Goal: Task Accomplishment & Management: Manage account settings

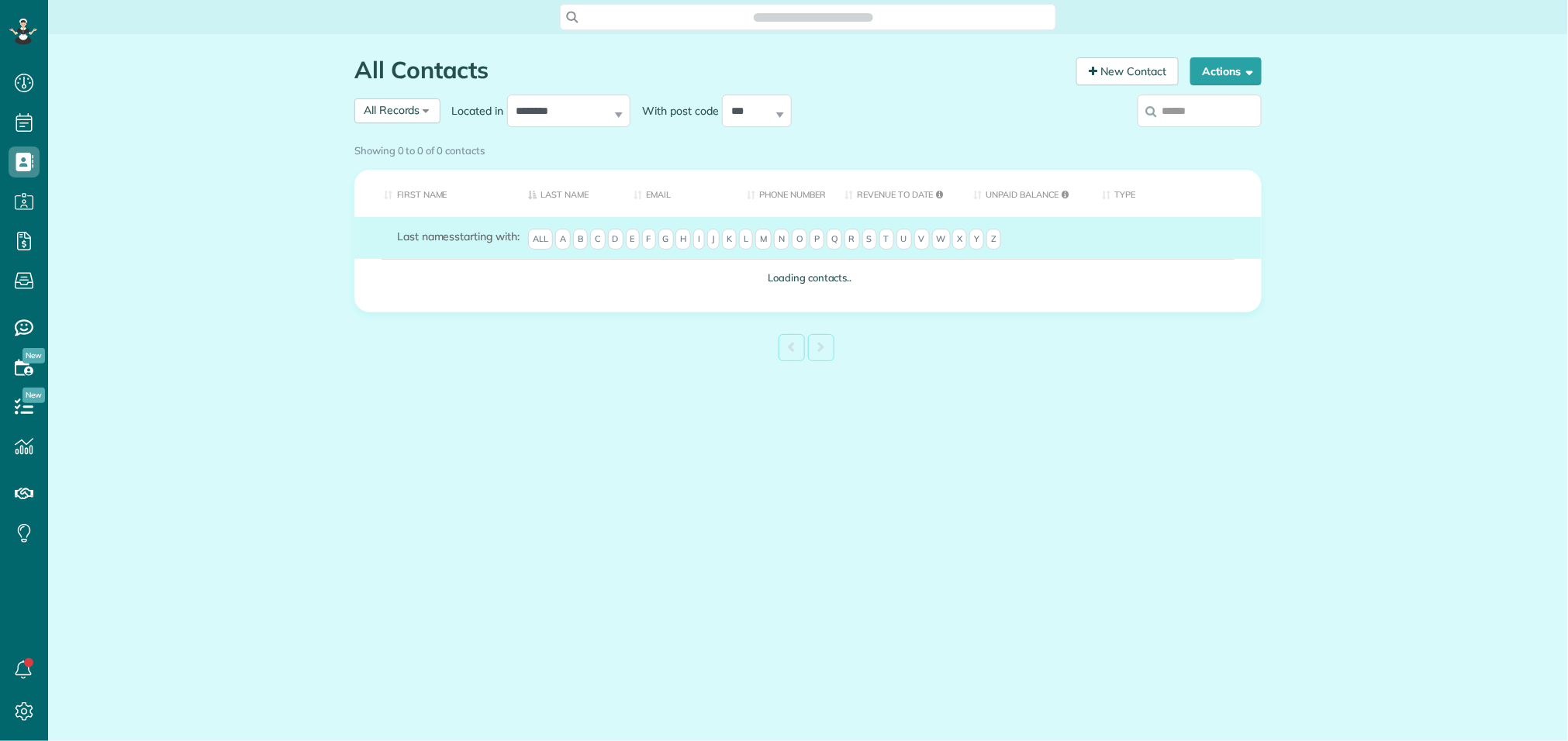
scroll to position [7, 7]
click at [1163, 137] on div "Showing 0 to 0 of 0 contacts" at bounding box center [808, 150] width 931 height 28
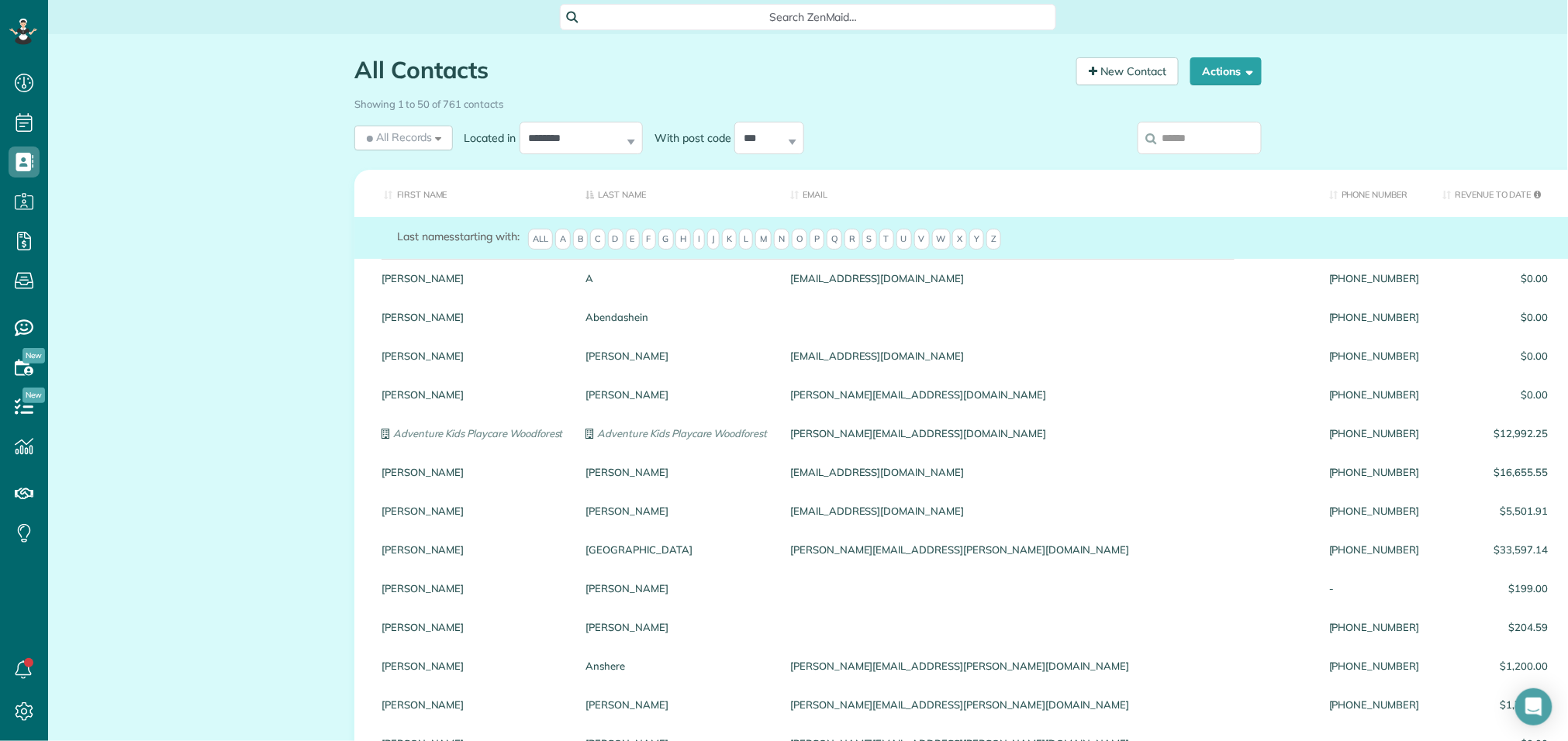
click at [1166, 140] on input "search" at bounding box center [1200, 138] width 124 height 32
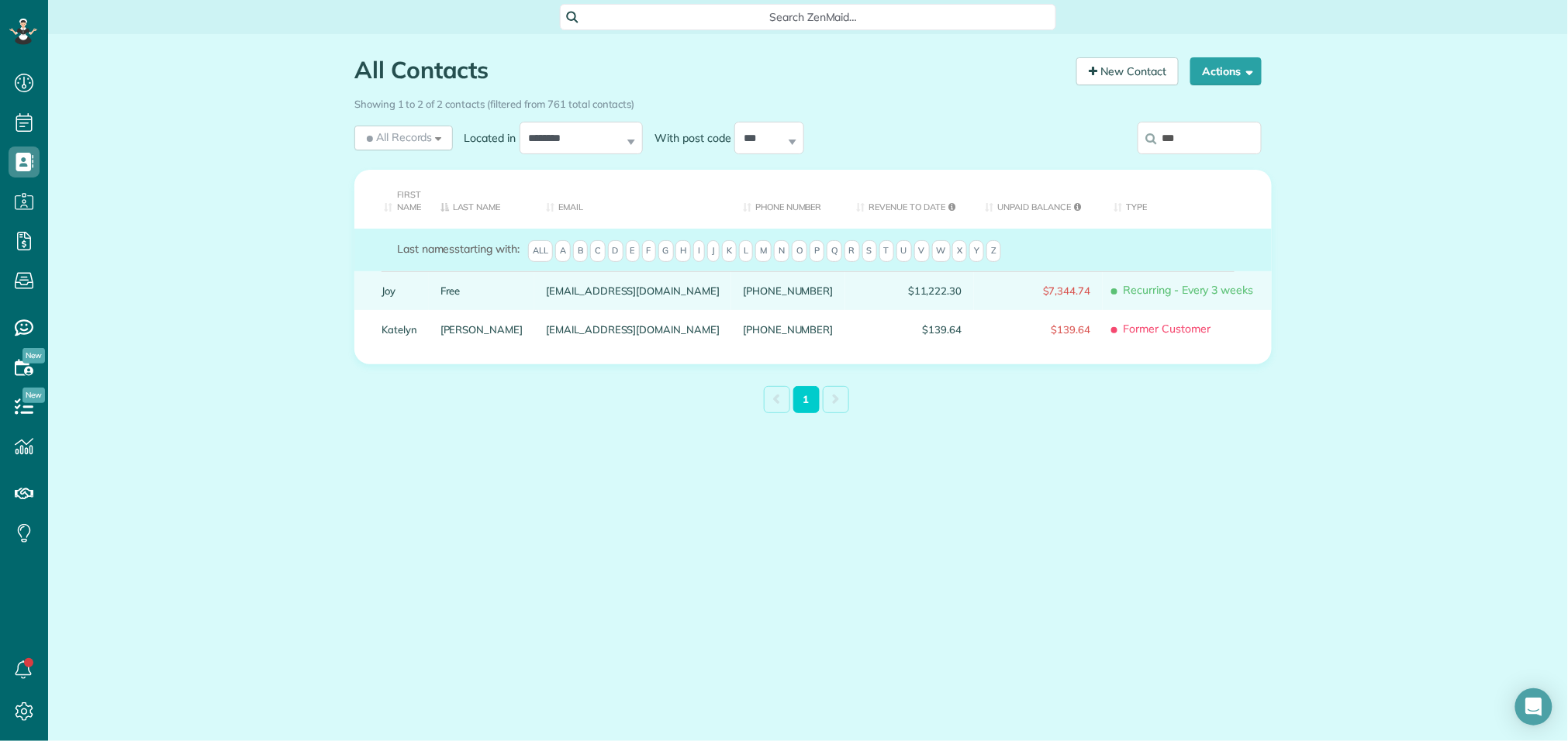
type input "***"
click at [594, 292] on div "joy.free3@gmail.com" at bounding box center [633, 290] width 197 height 39
click at [420, 291] on div "Joy" at bounding box center [400, 290] width 59 height 39
click at [389, 296] on link "Joy" at bounding box center [399, 290] width 35 height 10
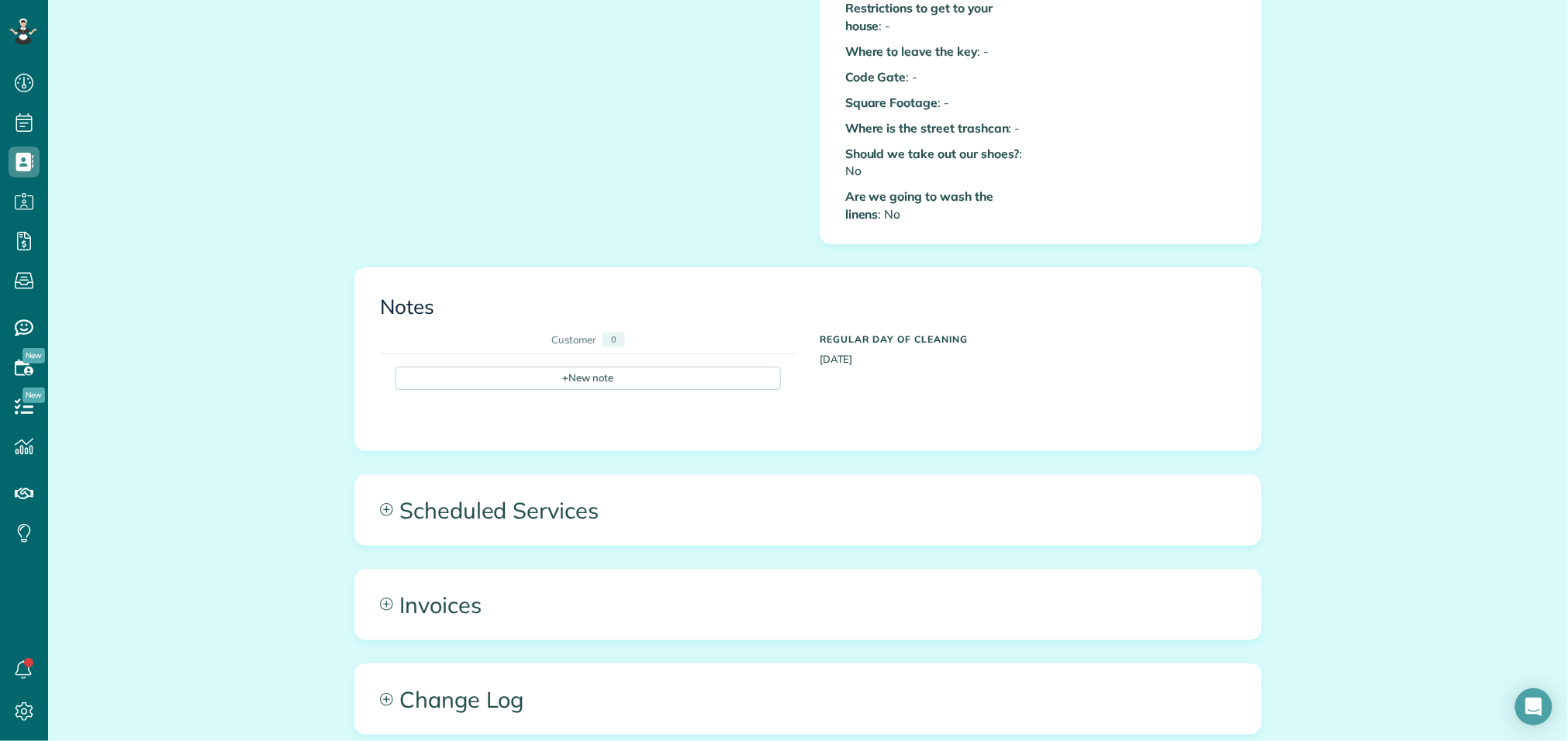
scroll to position [719, 0]
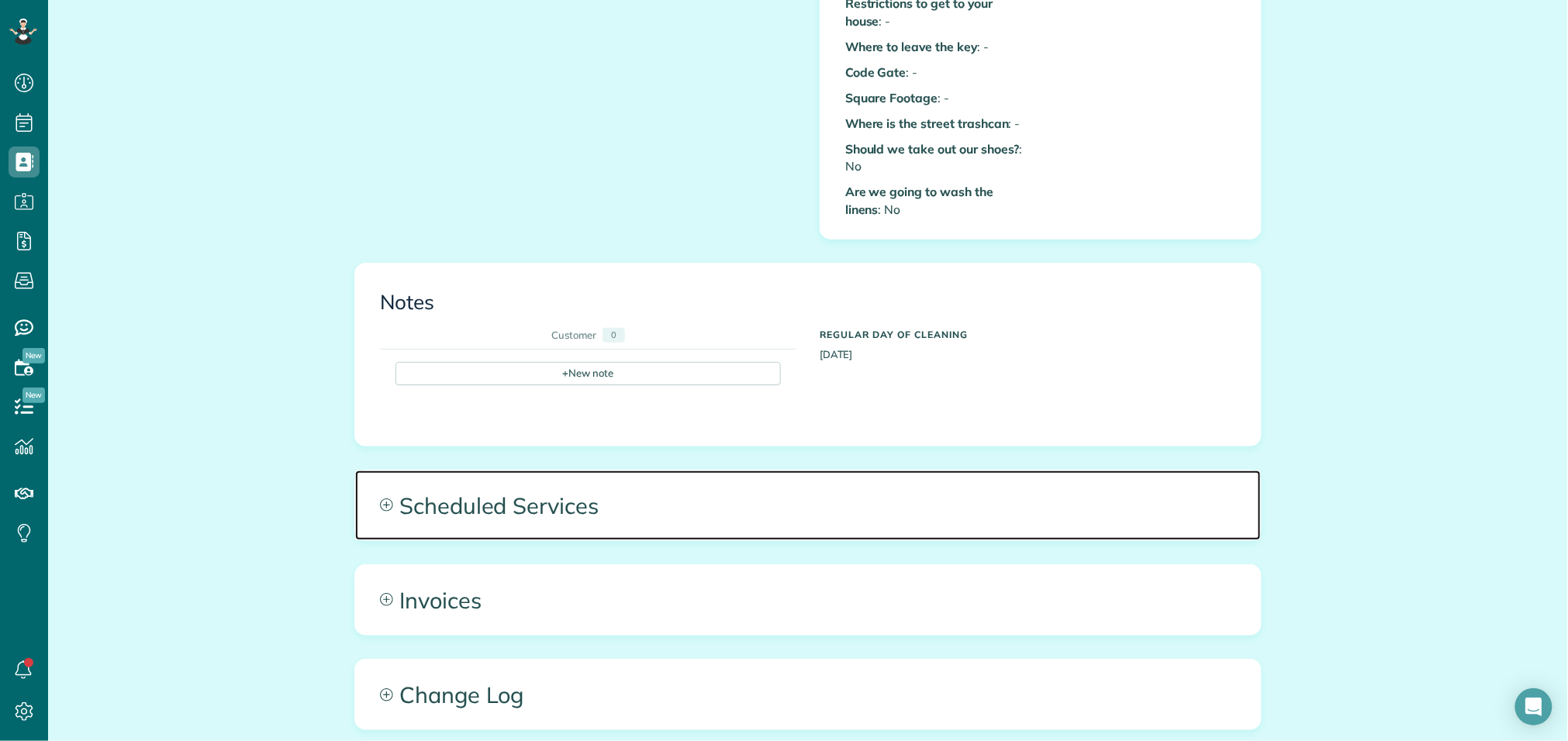
click at [555, 501] on span "Scheduled Services" at bounding box center [808, 505] width 906 height 69
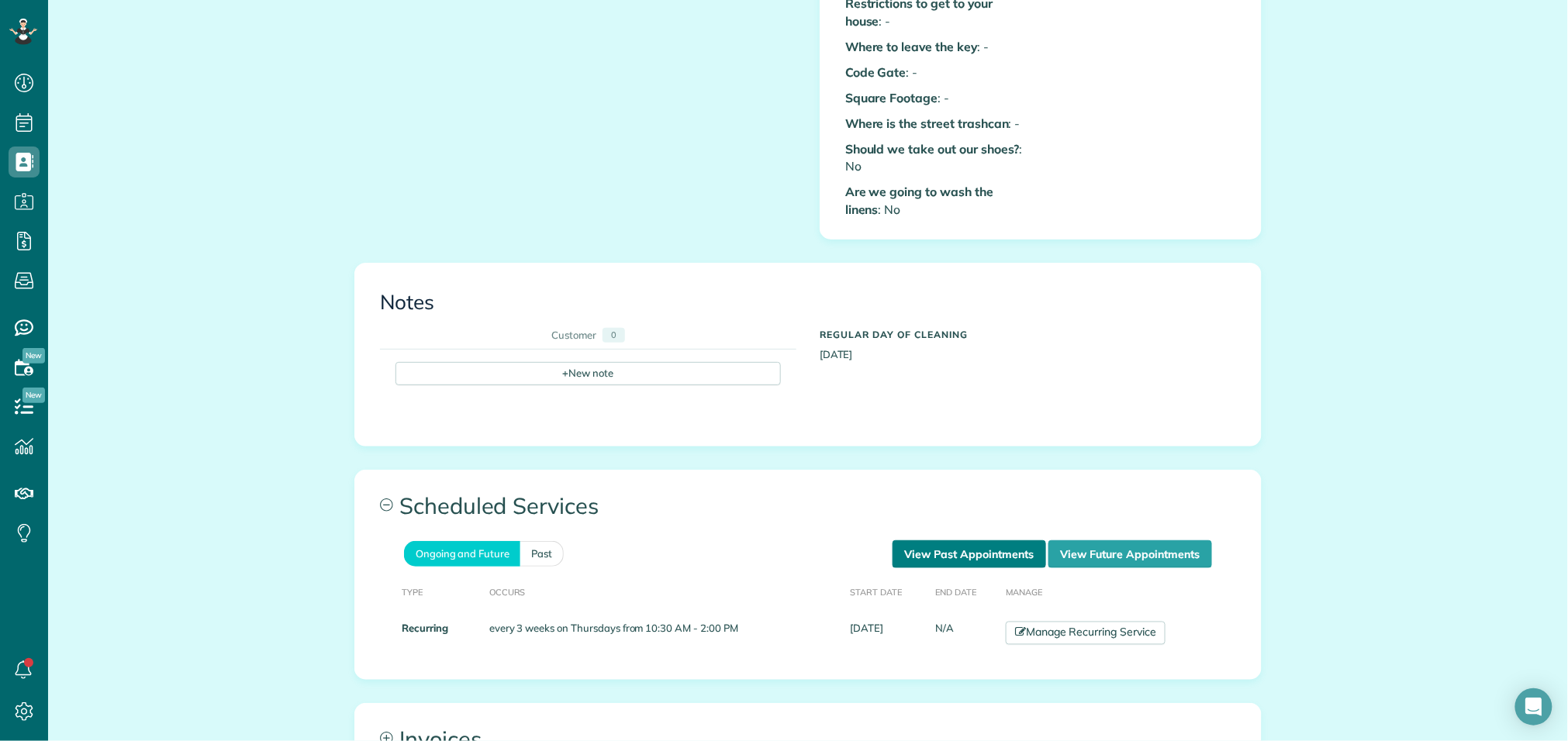
click at [941, 543] on link "View Past Appointments" at bounding box center [969, 554] width 153 height 28
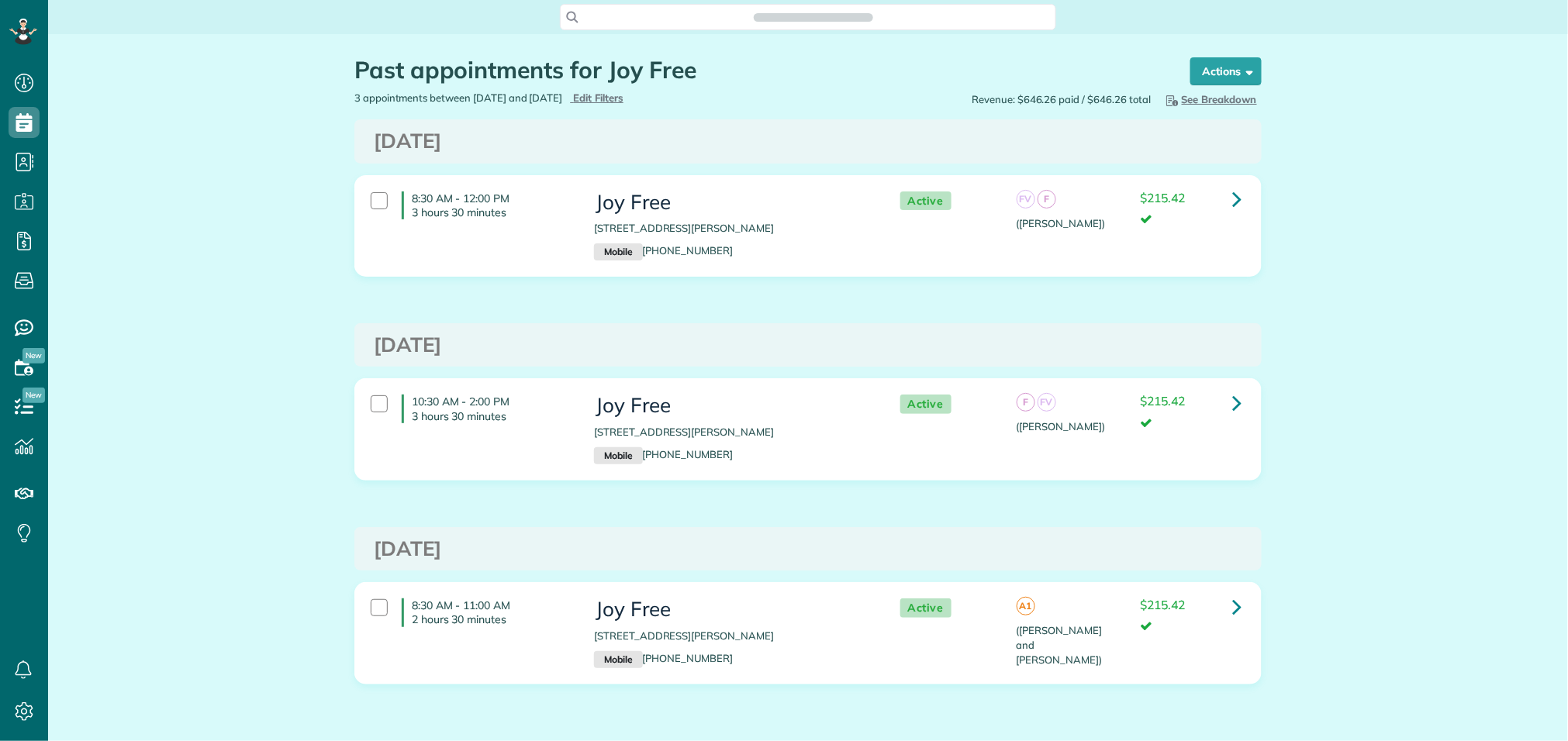
scroll to position [7, 7]
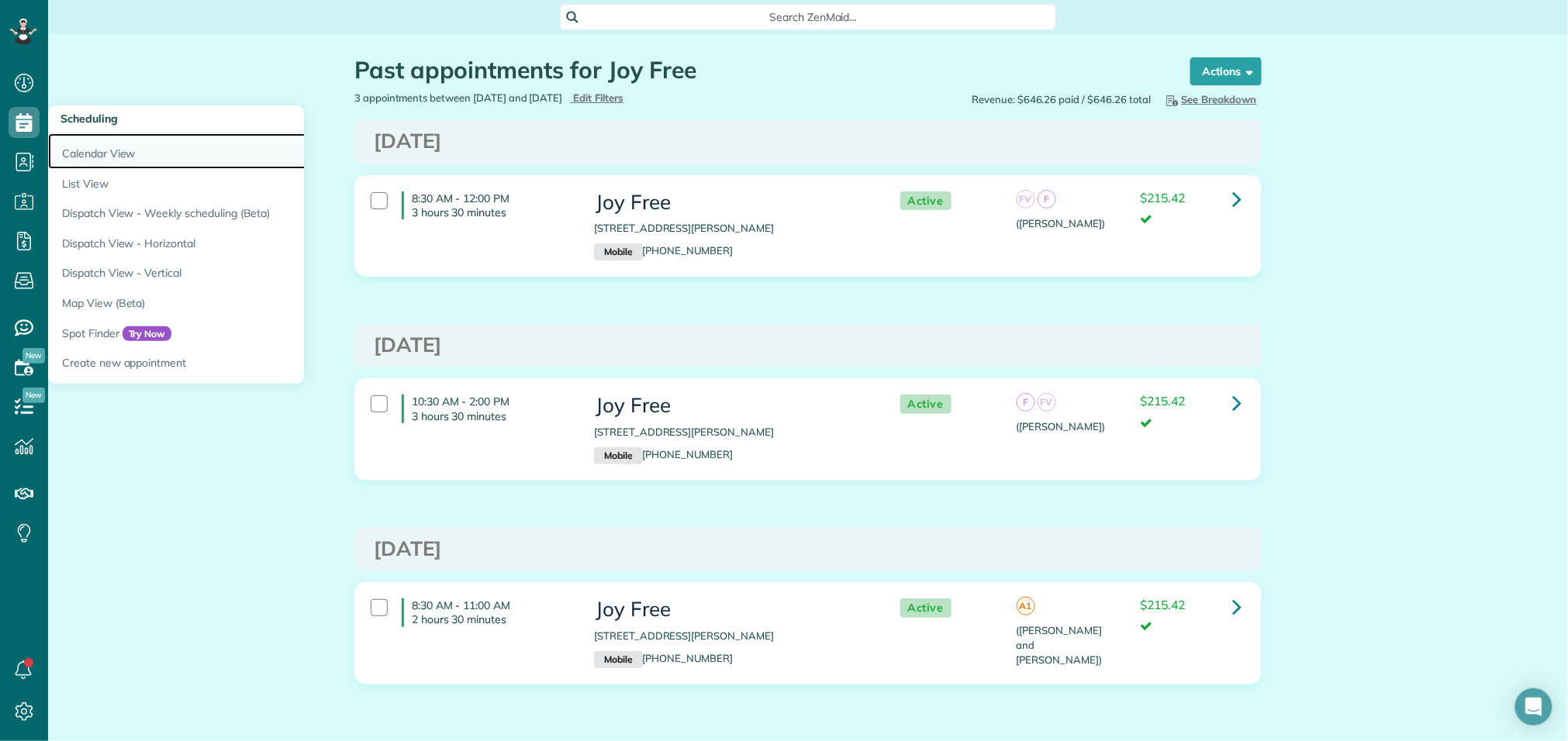
click at [76, 156] on link "Calendar View" at bounding box center [243, 150] width 388 height 35
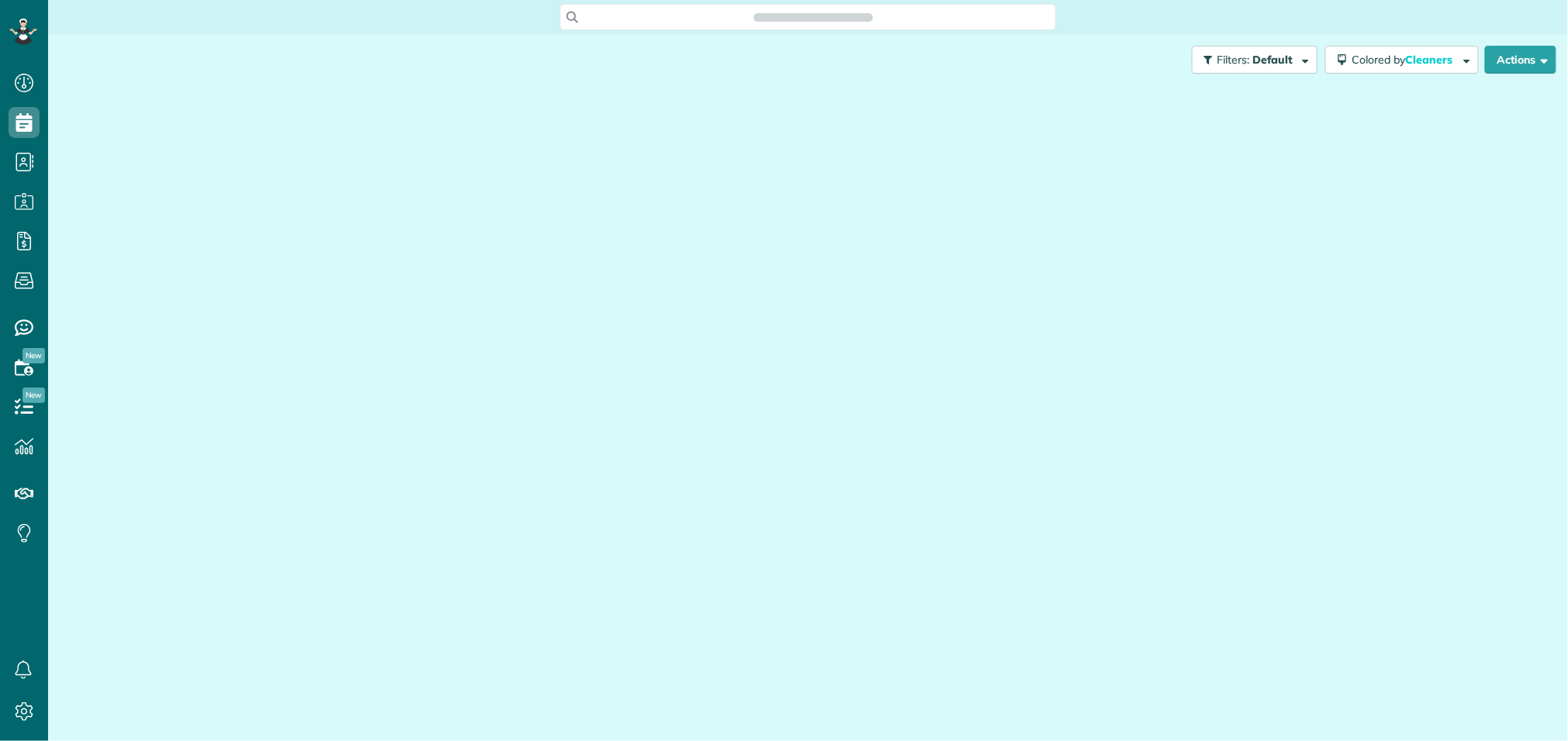
scroll to position [741, 49]
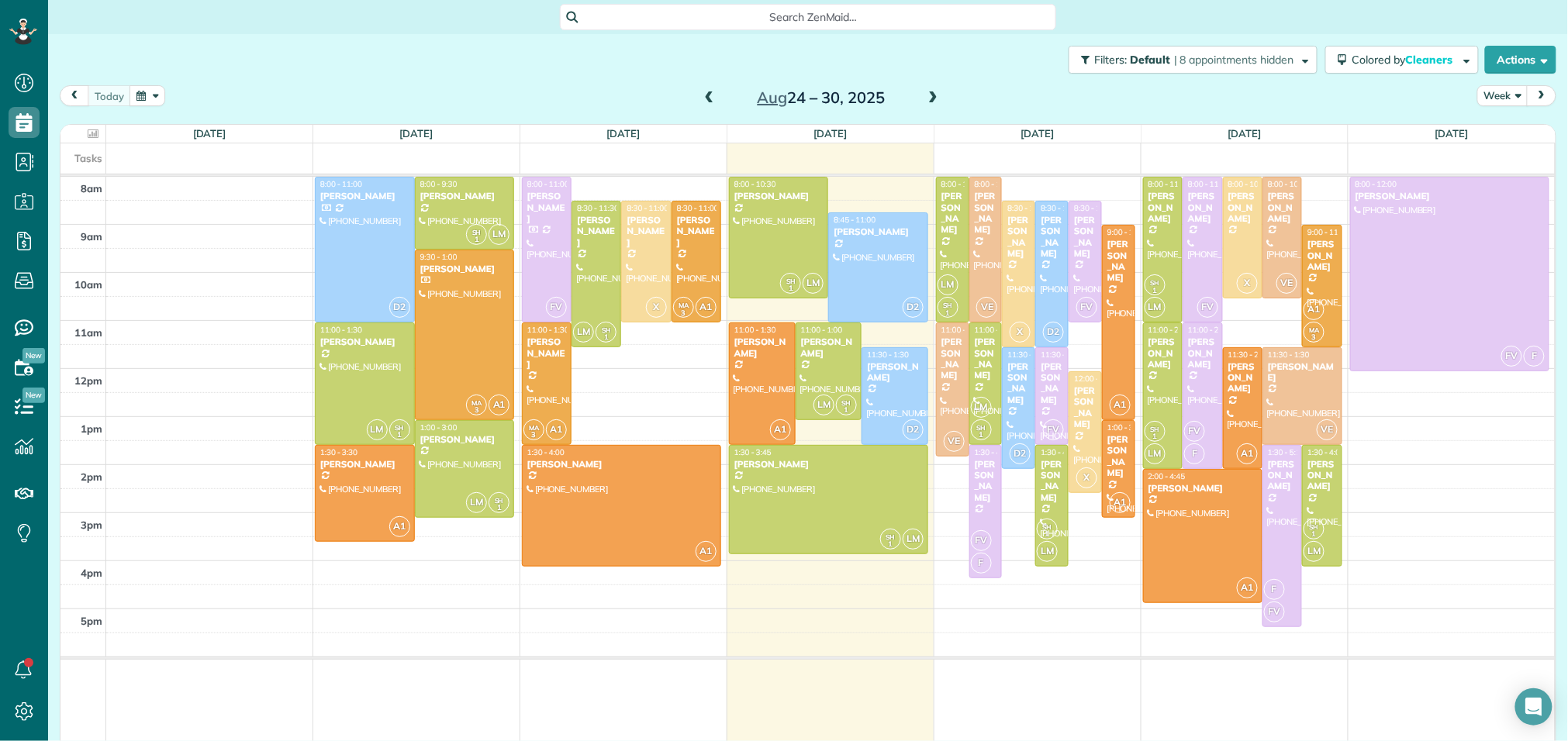
click at [927, 101] on span at bounding box center [933, 98] width 17 height 14
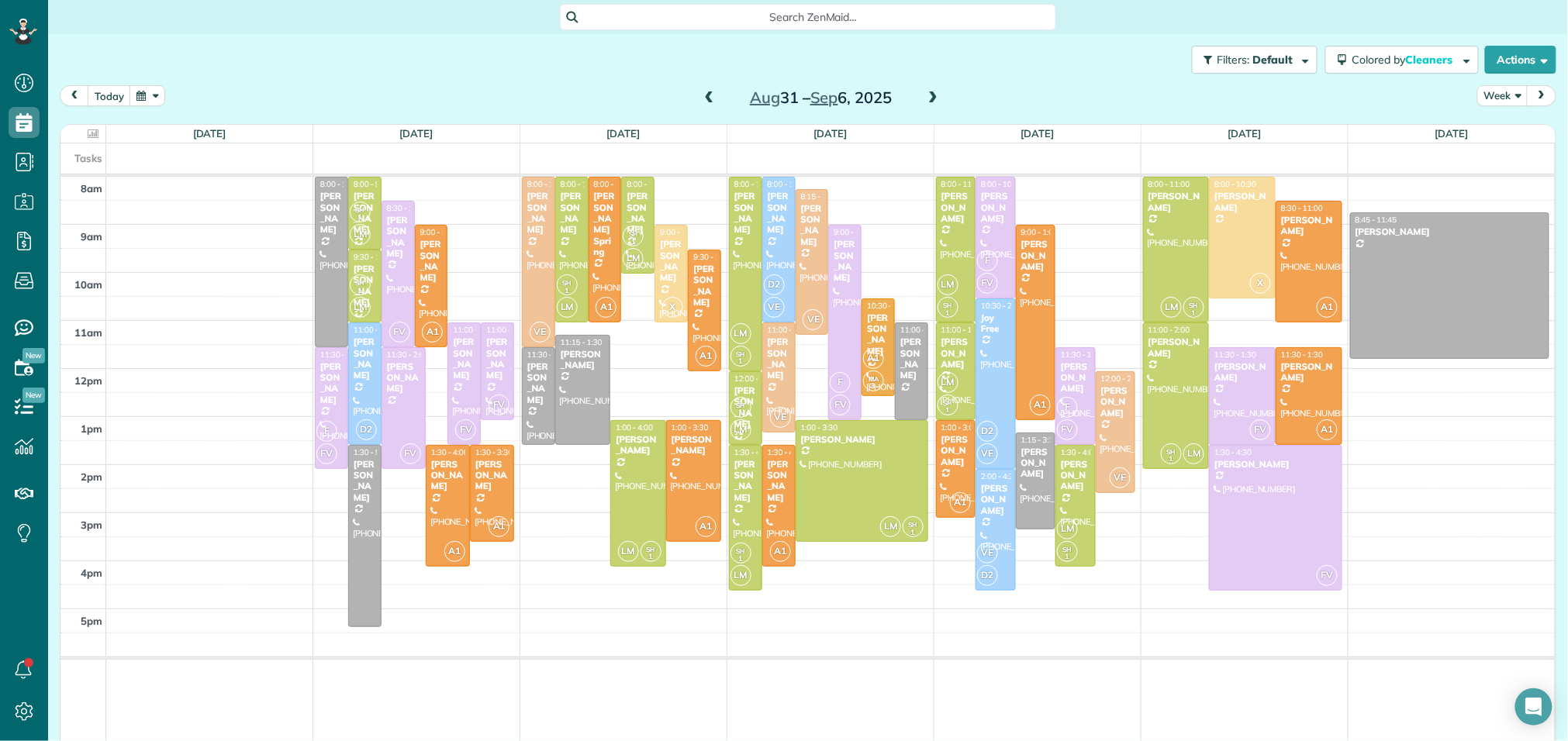
click at [927, 101] on span at bounding box center [933, 98] width 17 height 14
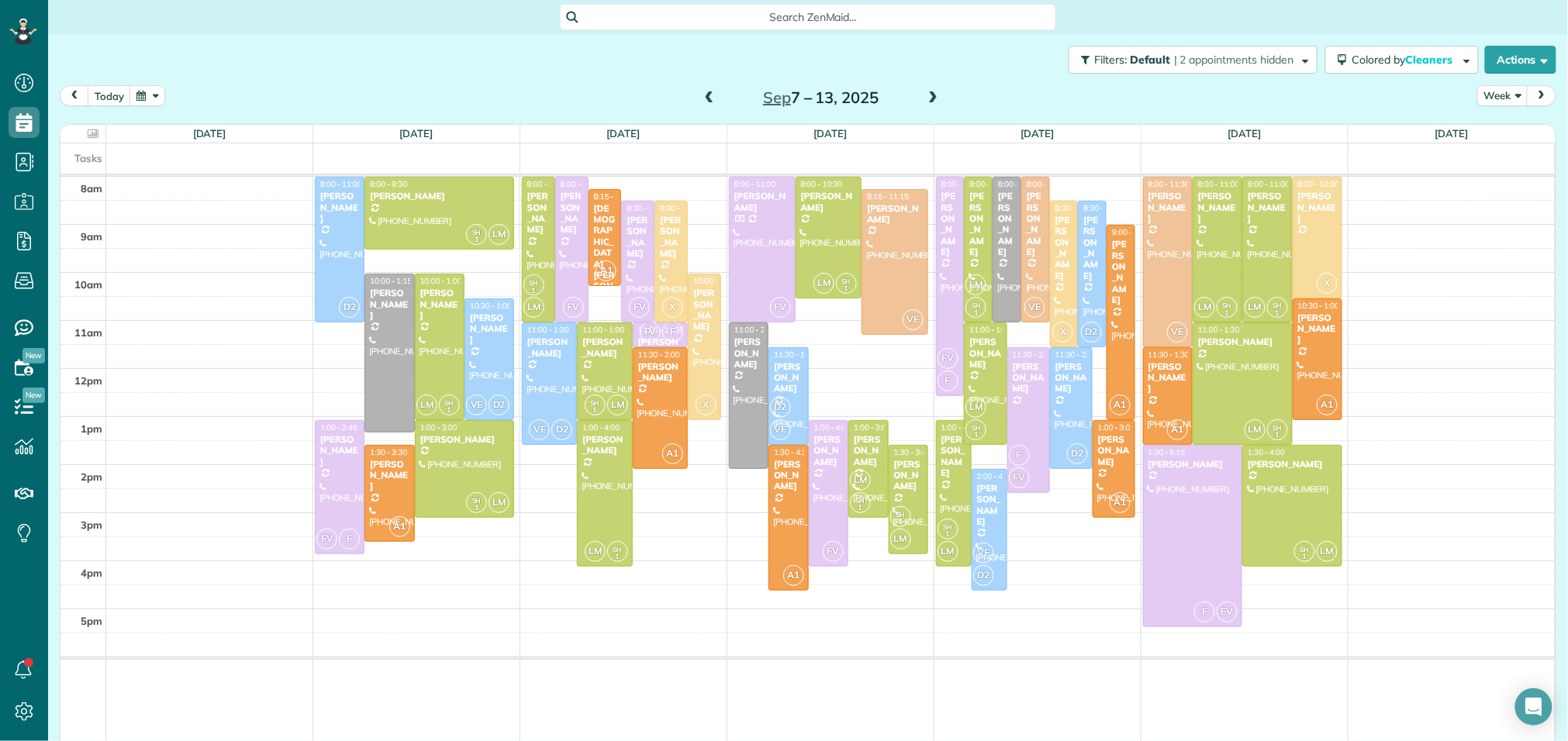
click at [706, 93] on span at bounding box center [710, 98] width 17 height 14
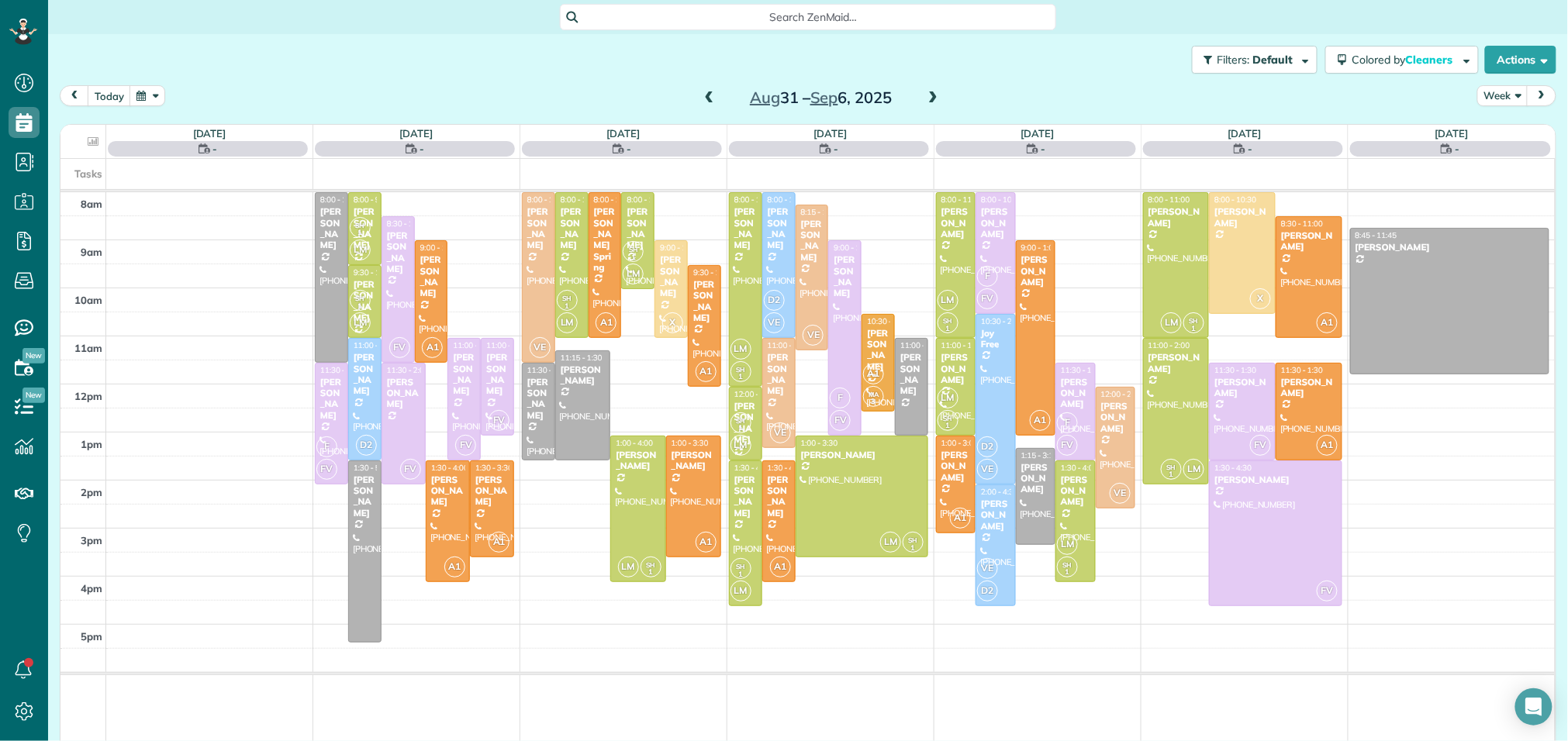
click at [706, 93] on span at bounding box center [710, 98] width 17 height 14
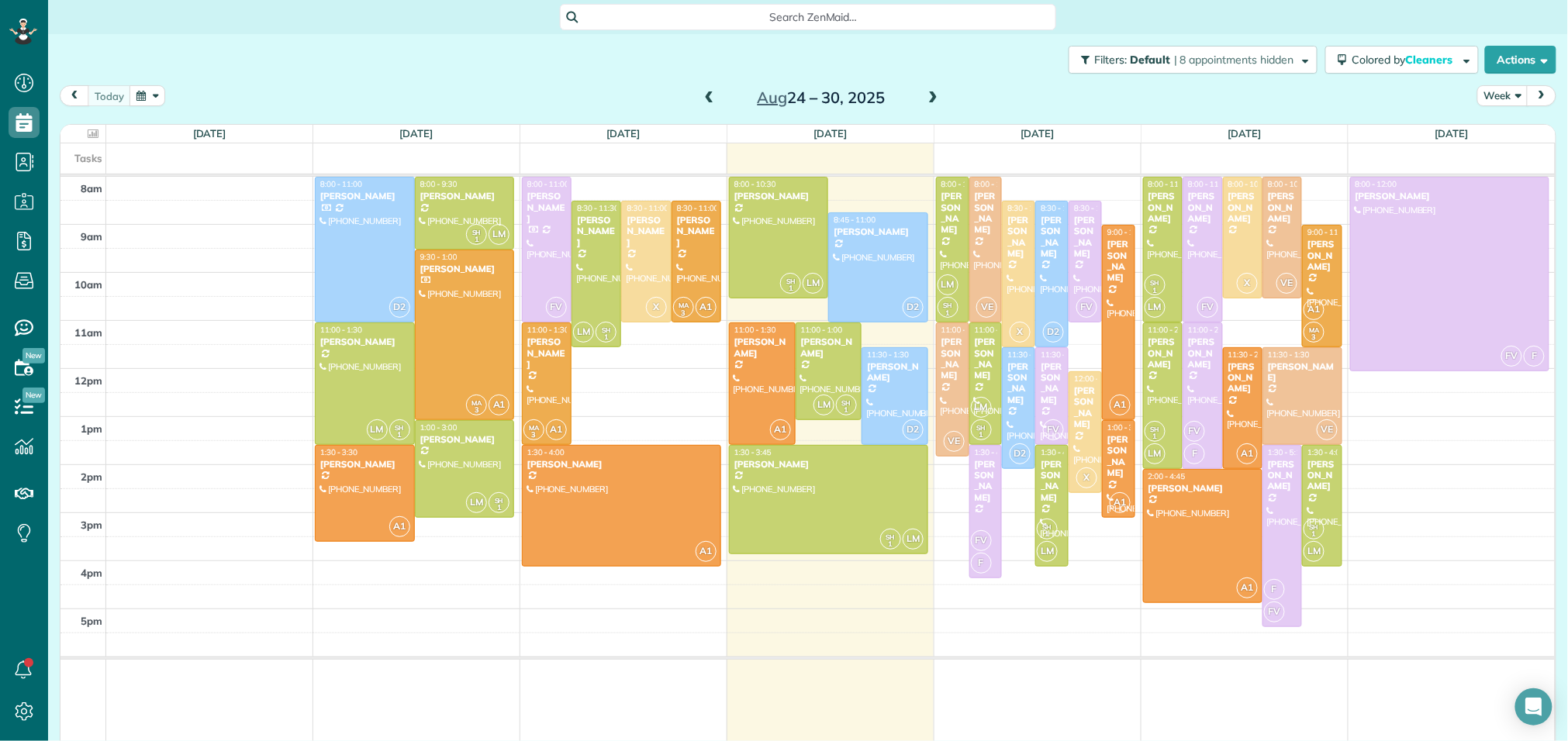
click at [706, 93] on span at bounding box center [710, 98] width 17 height 14
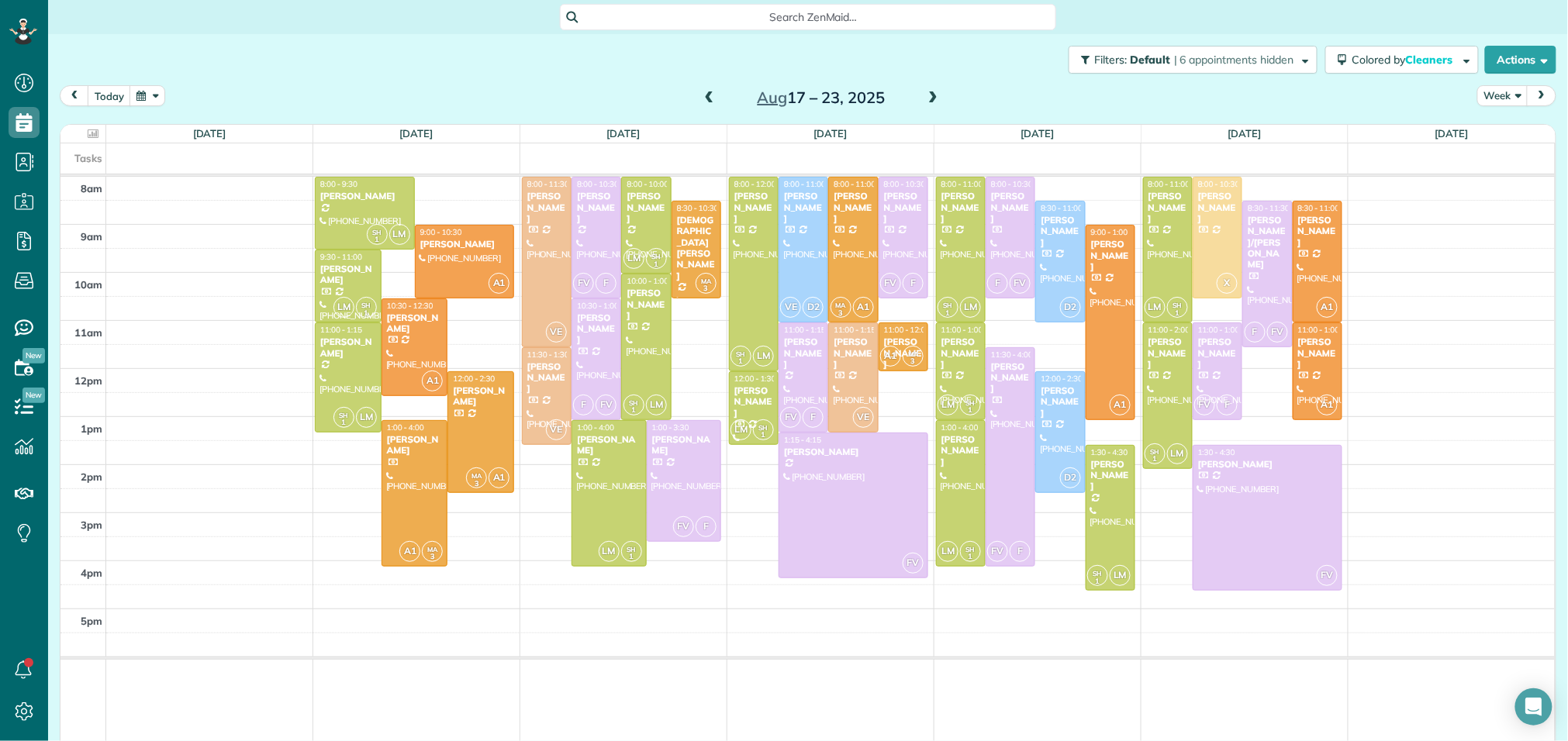
click at [706, 93] on span at bounding box center [710, 98] width 17 height 14
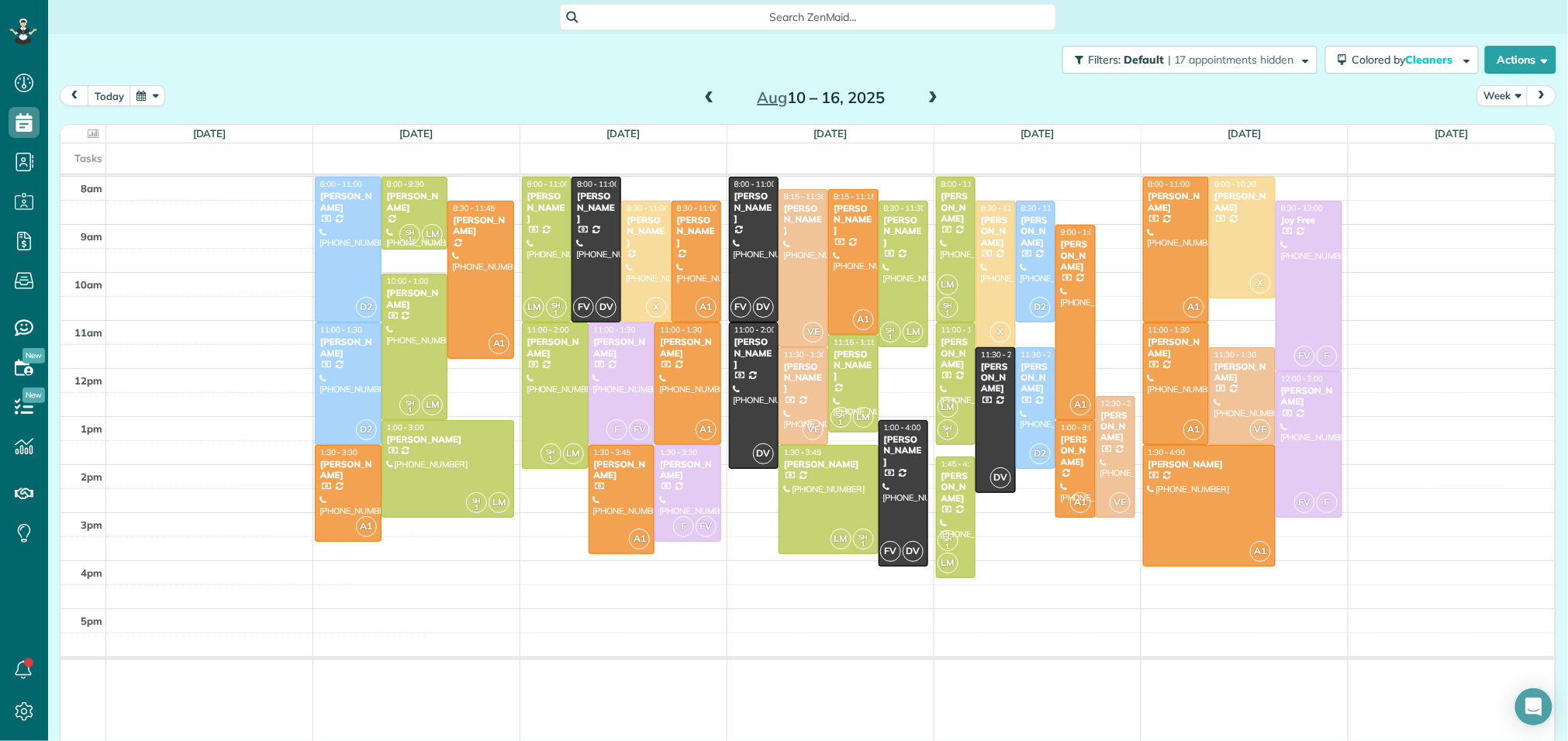
click at [927, 97] on span at bounding box center [933, 98] width 17 height 14
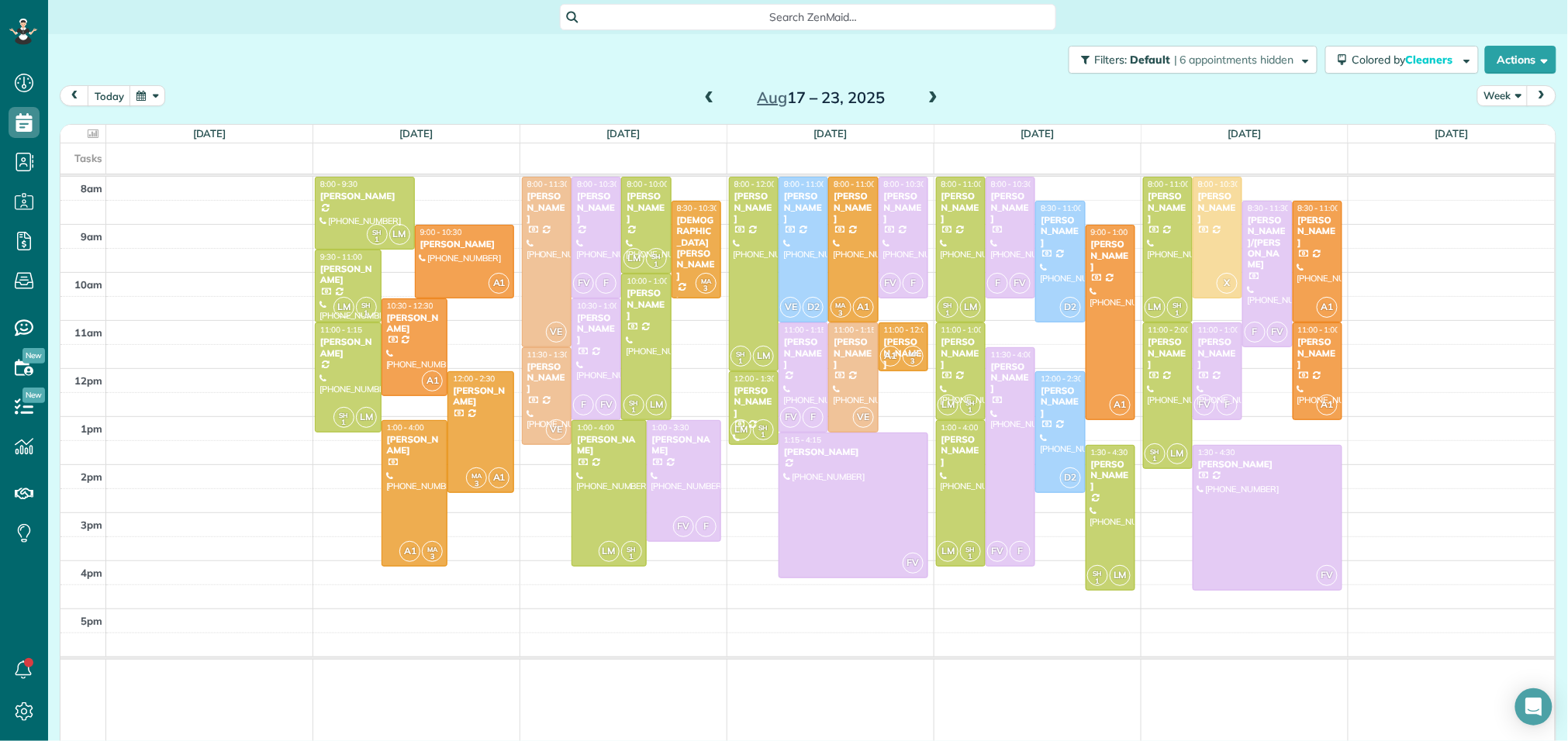
click at [927, 97] on span at bounding box center [933, 98] width 17 height 14
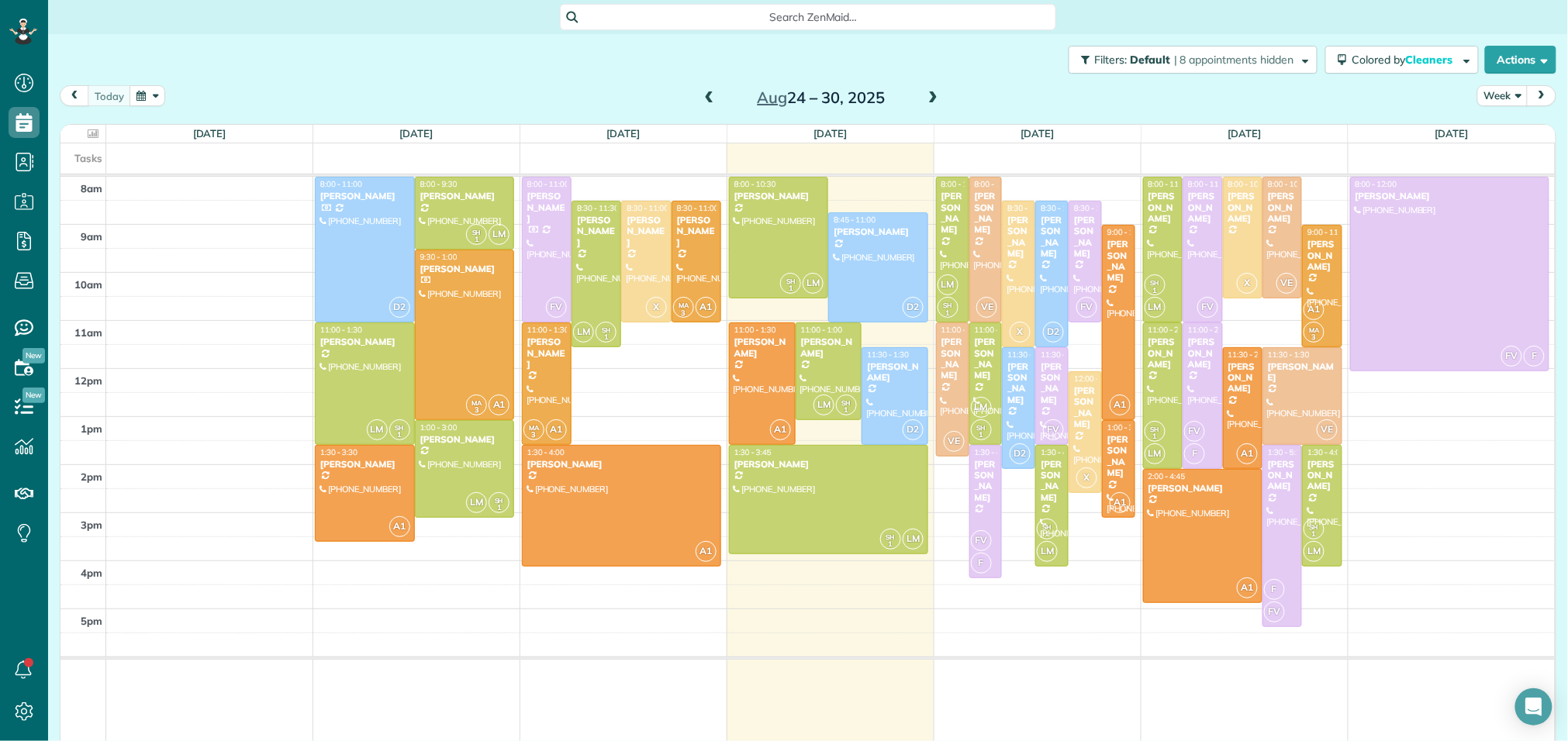
click at [927, 97] on span at bounding box center [933, 98] width 17 height 14
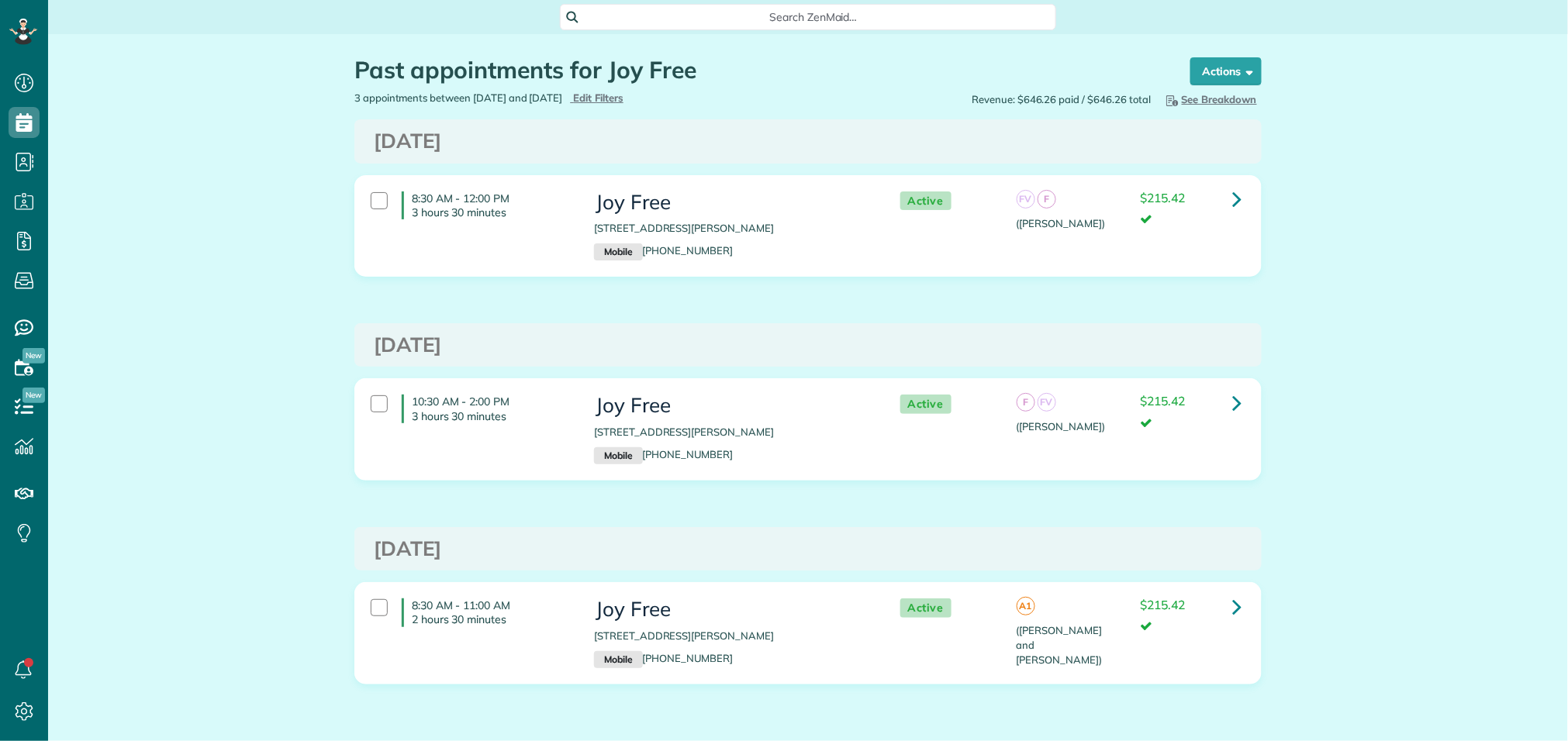
scroll to position [7, 7]
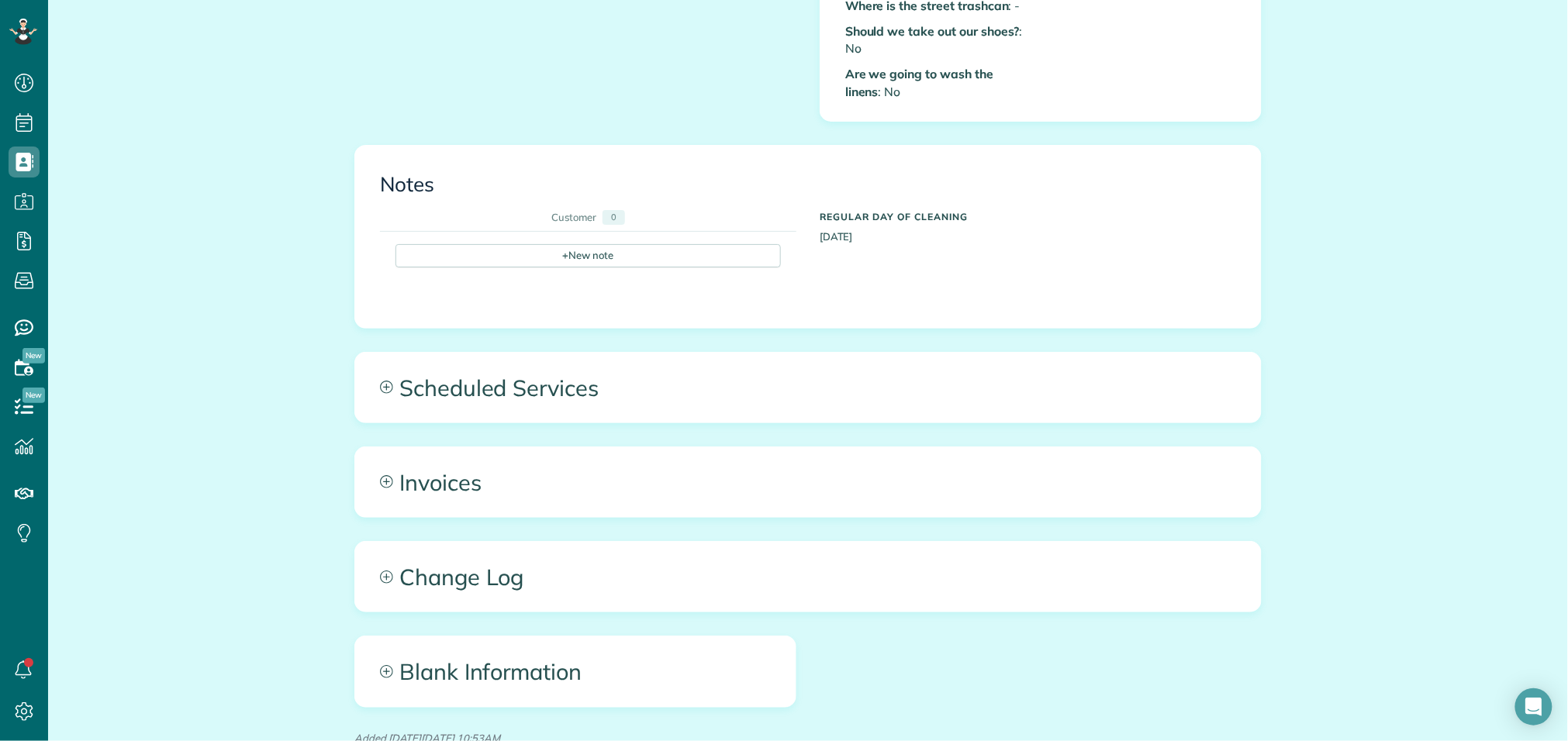
scroll to position [851, 0]
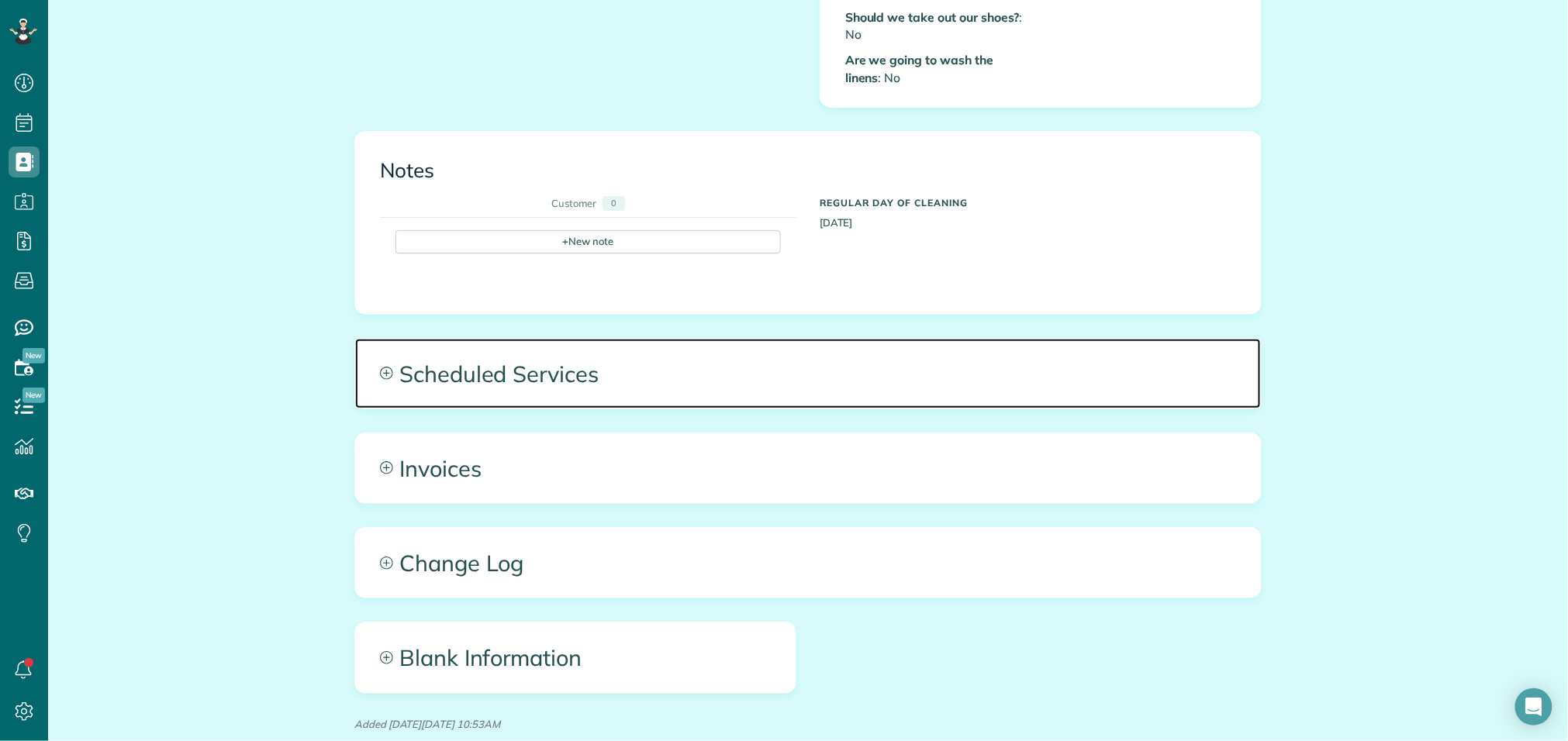
click at [524, 353] on span "Scheduled Services" at bounding box center [808, 373] width 906 height 69
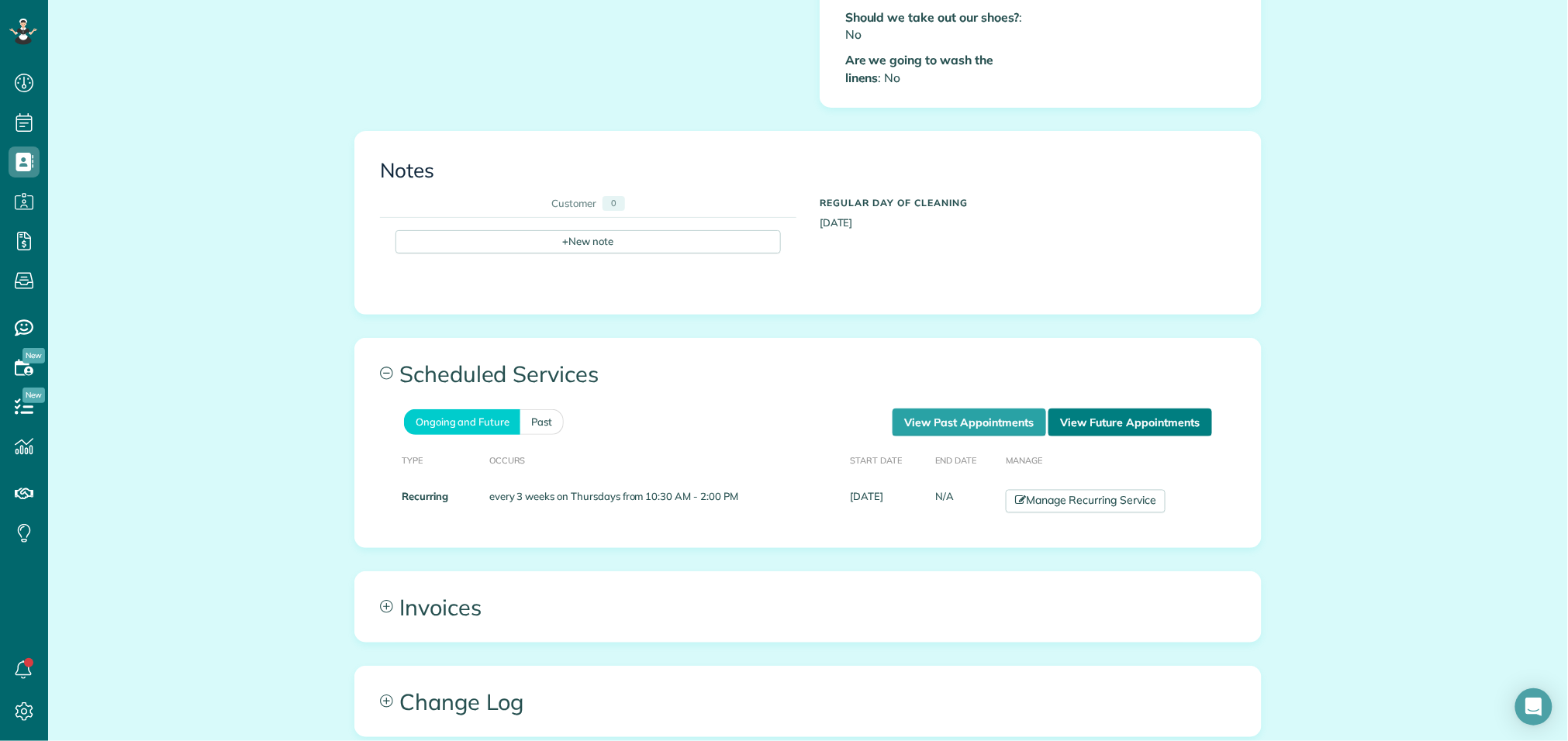
click at [1121, 409] on link "View Future Appointments" at bounding box center [1130, 422] width 164 height 28
click at [1100, 409] on link "View Future Appointments" at bounding box center [1130, 422] width 164 height 28
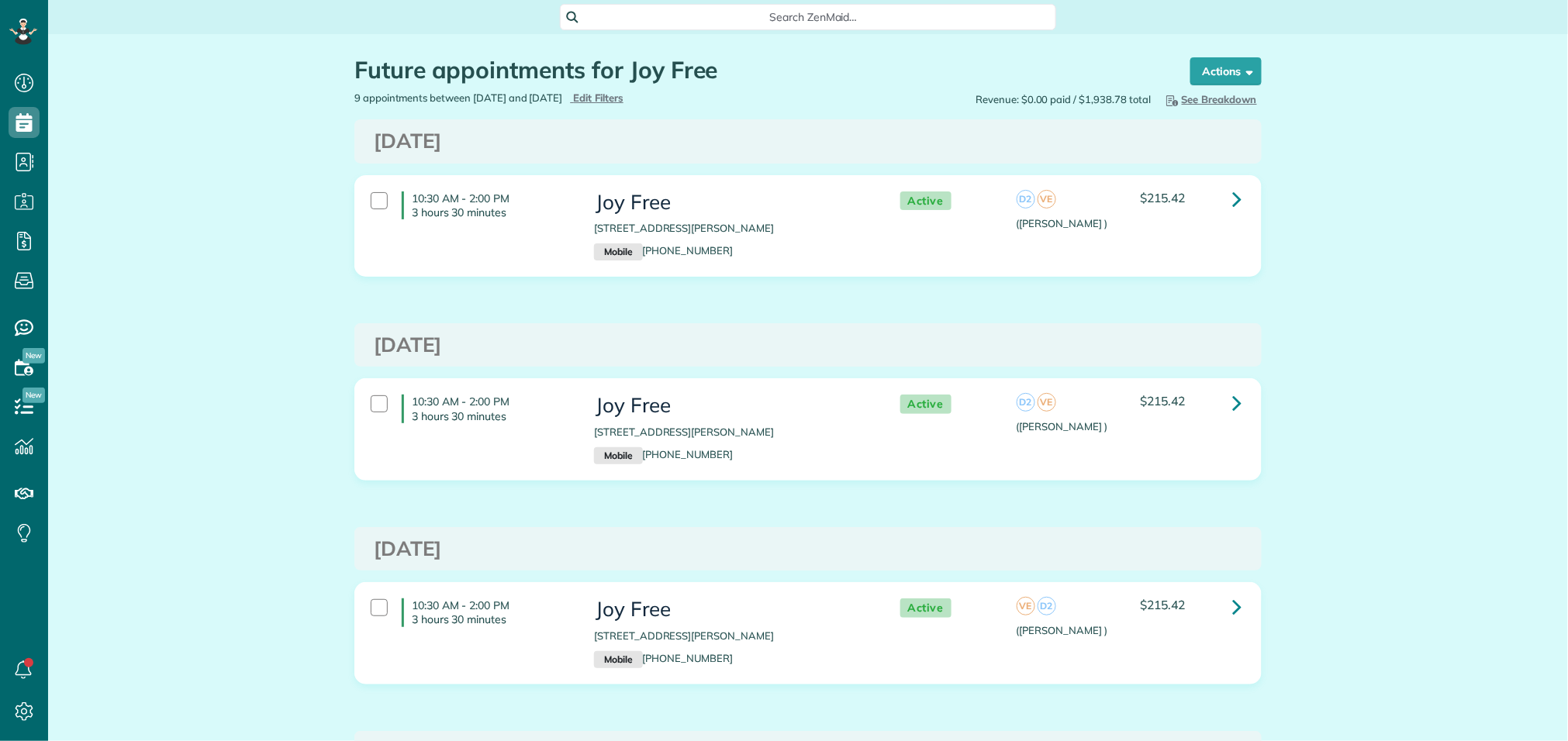
scroll to position [7, 7]
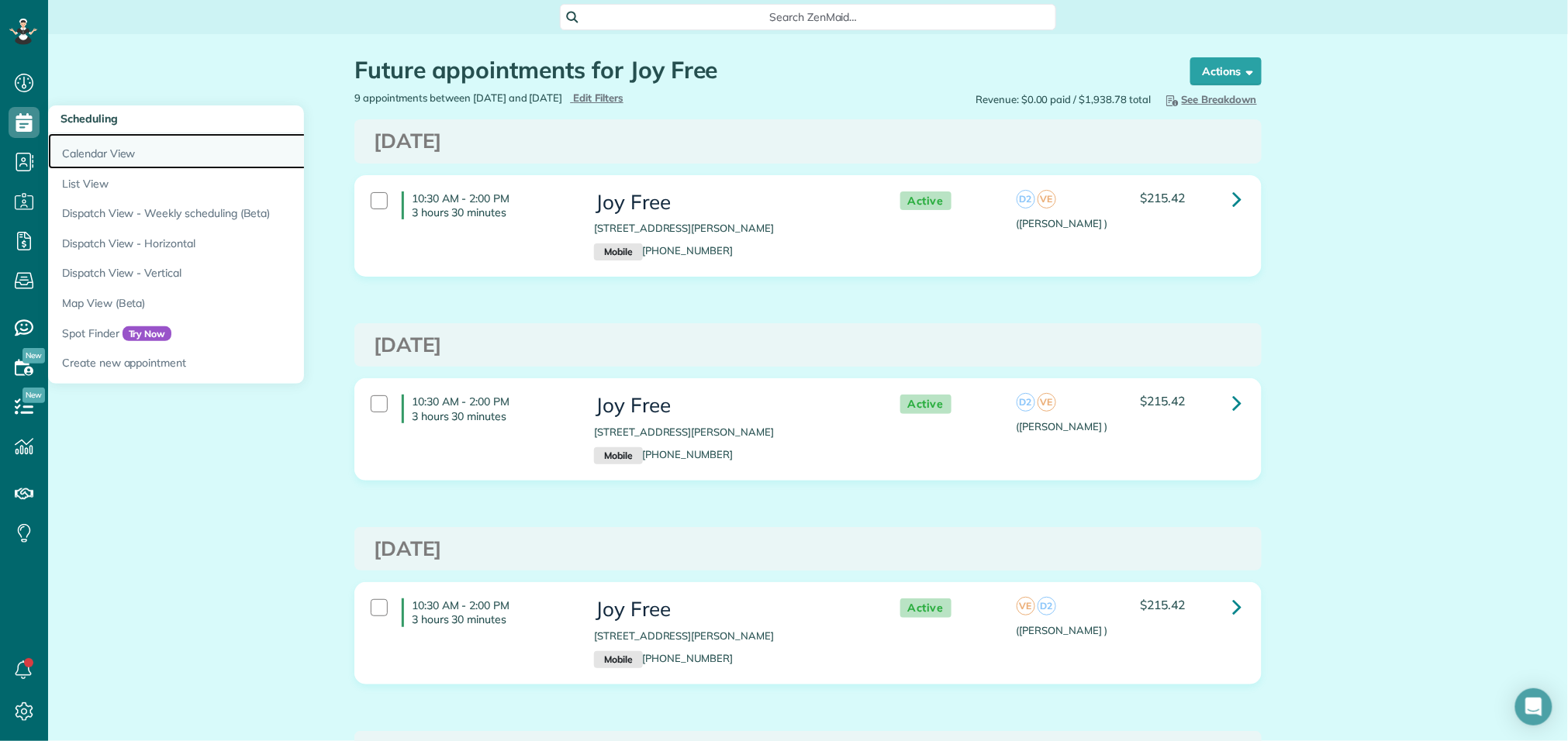
click at [74, 150] on link "Calendar View" at bounding box center [243, 150] width 388 height 35
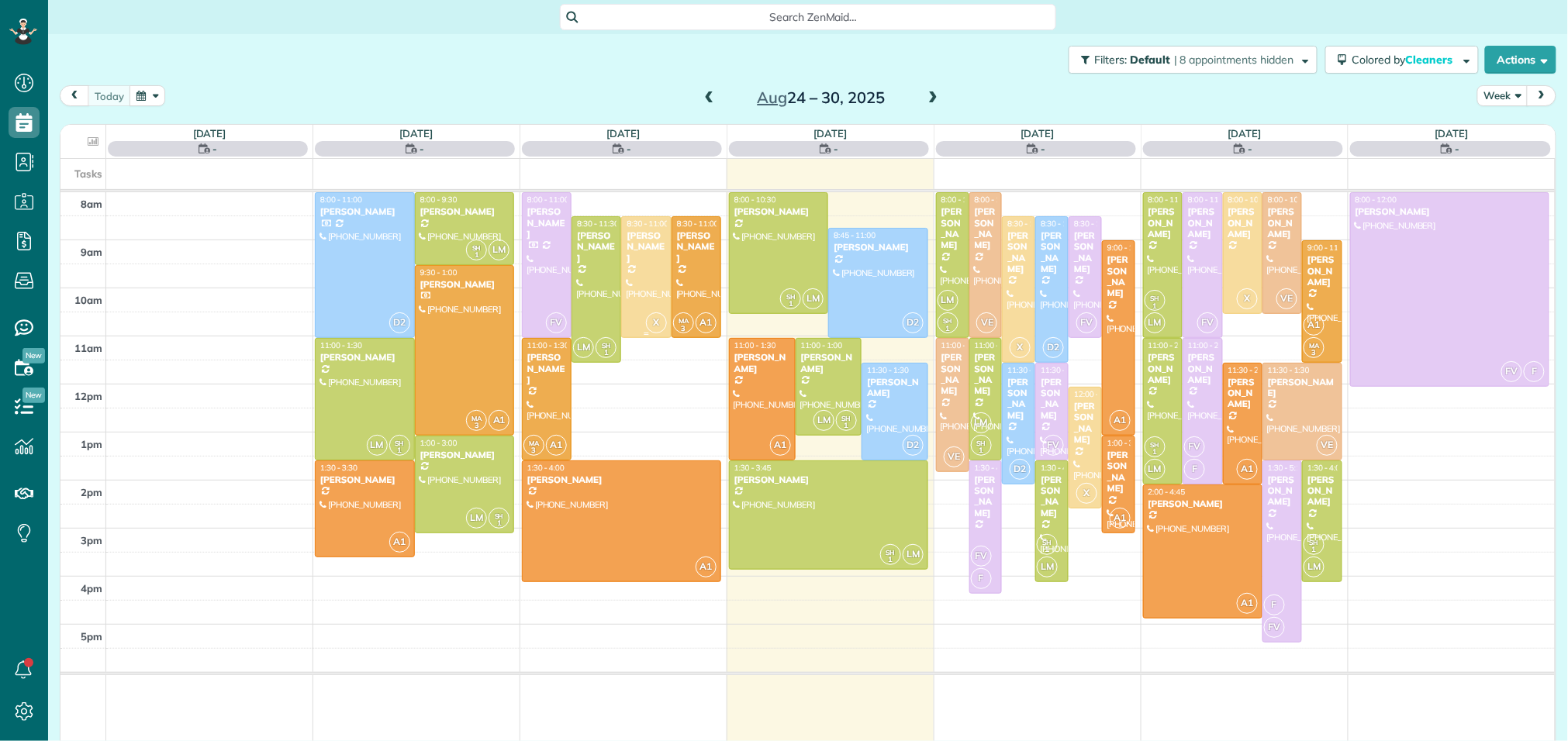
scroll to position [7, 7]
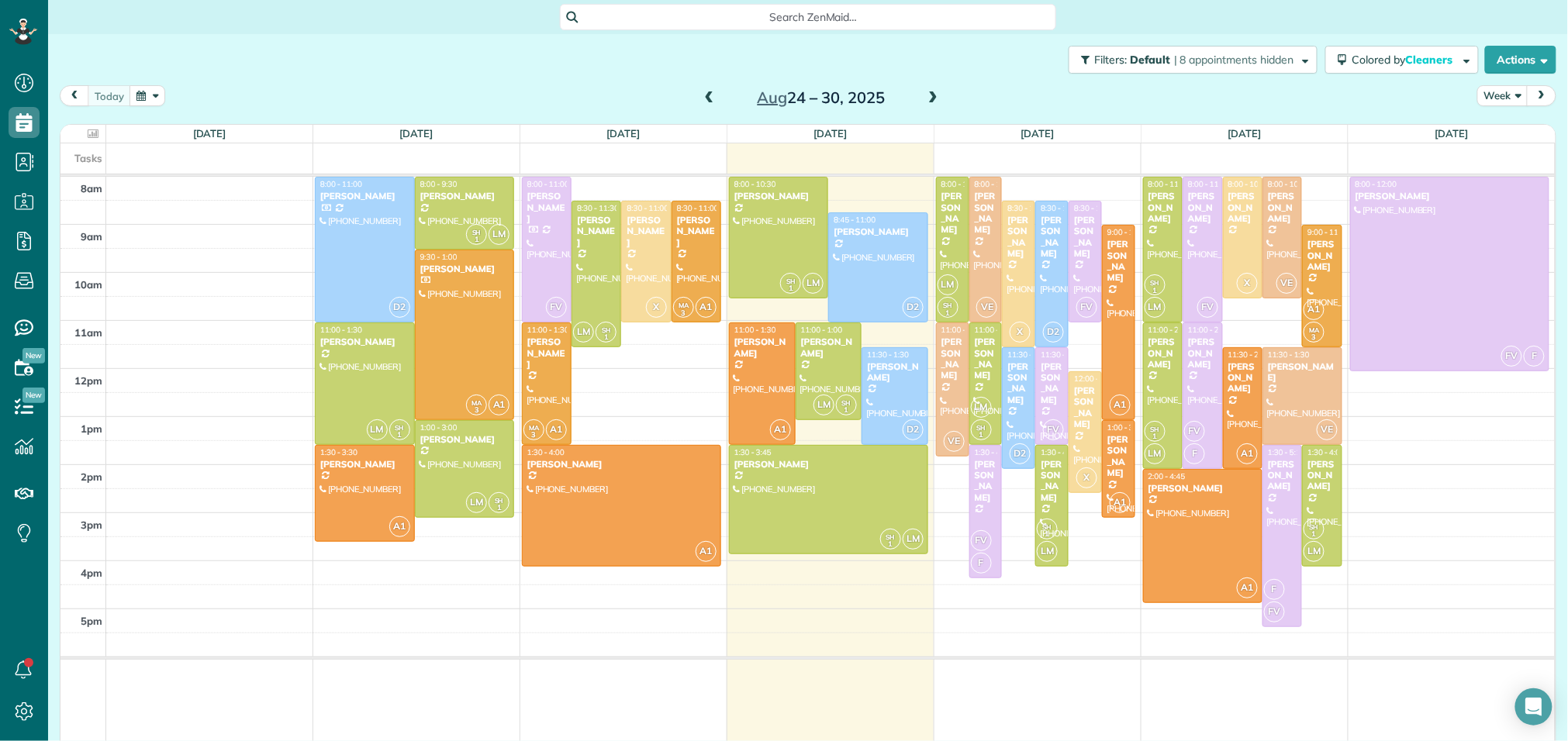
click at [933, 99] on span at bounding box center [933, 98] width 17 height 14
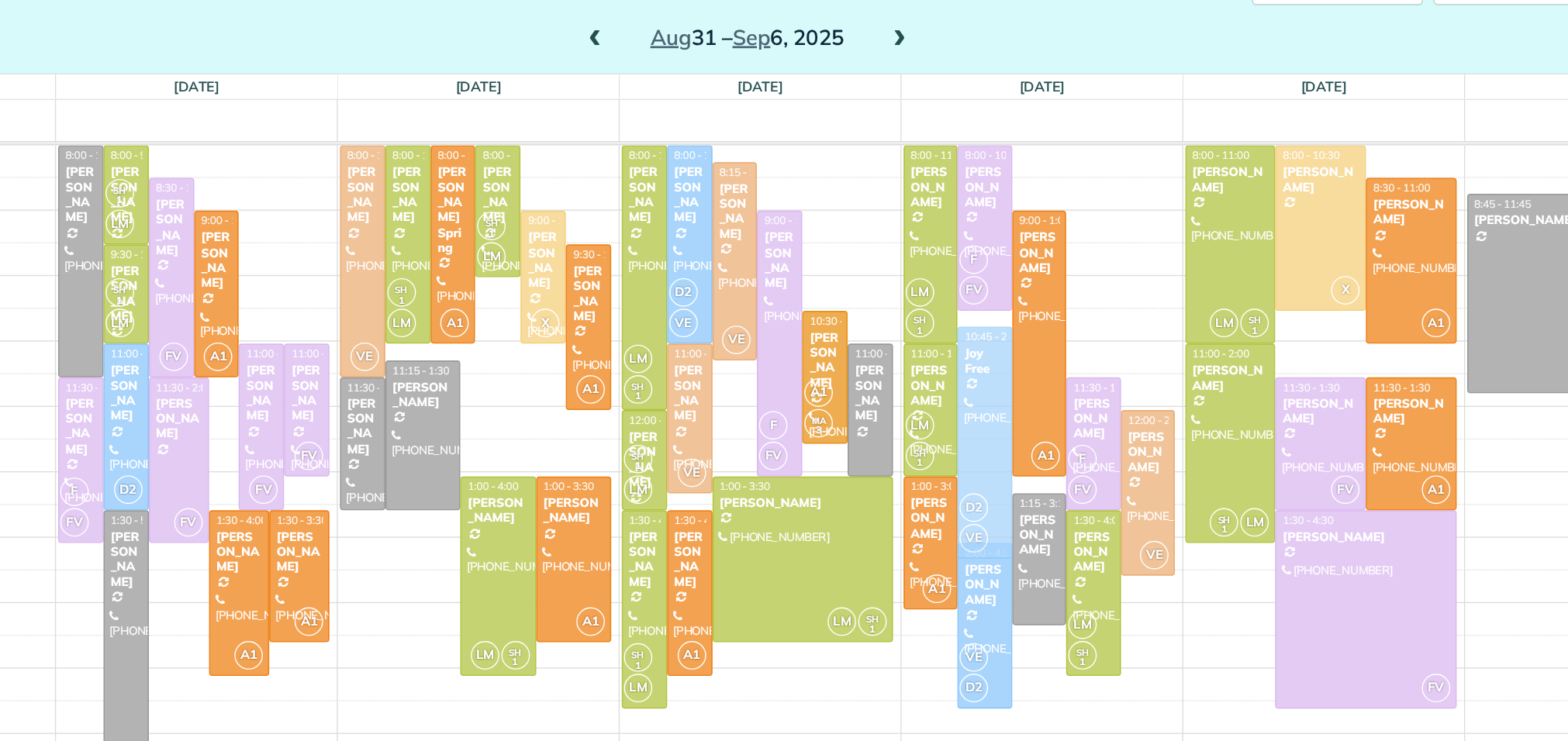
drag, startPoint x: 990, startPoint y: 340, endPoint x: 991, endPoint y: 350, distance: 10.0
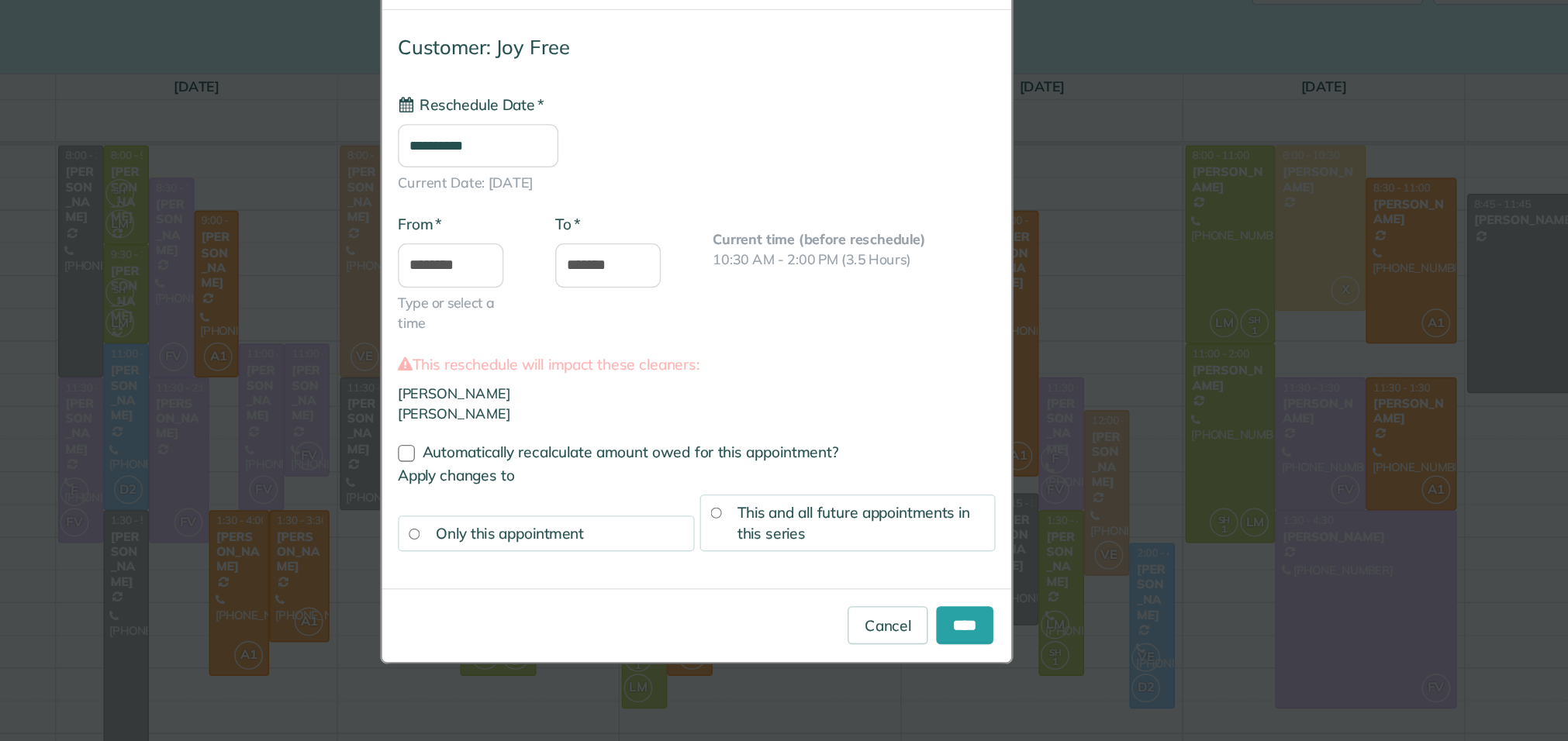
click at [682, 185] on input "**********" at bounding box center [623, 177] width 118 height 31
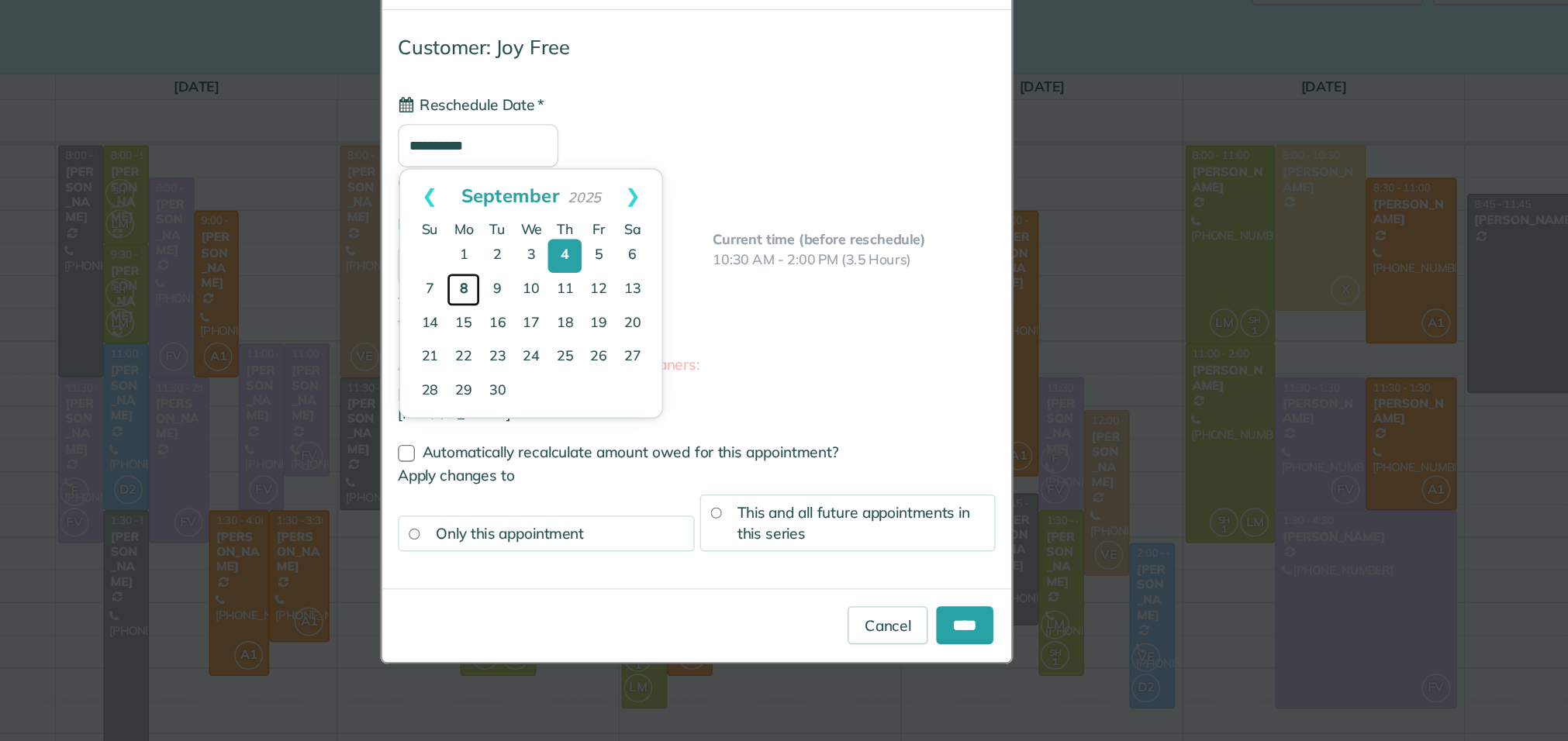
click at [611, 282] on link "8" at bounding box center [613, 283] width 25 height 25
type input "**********"
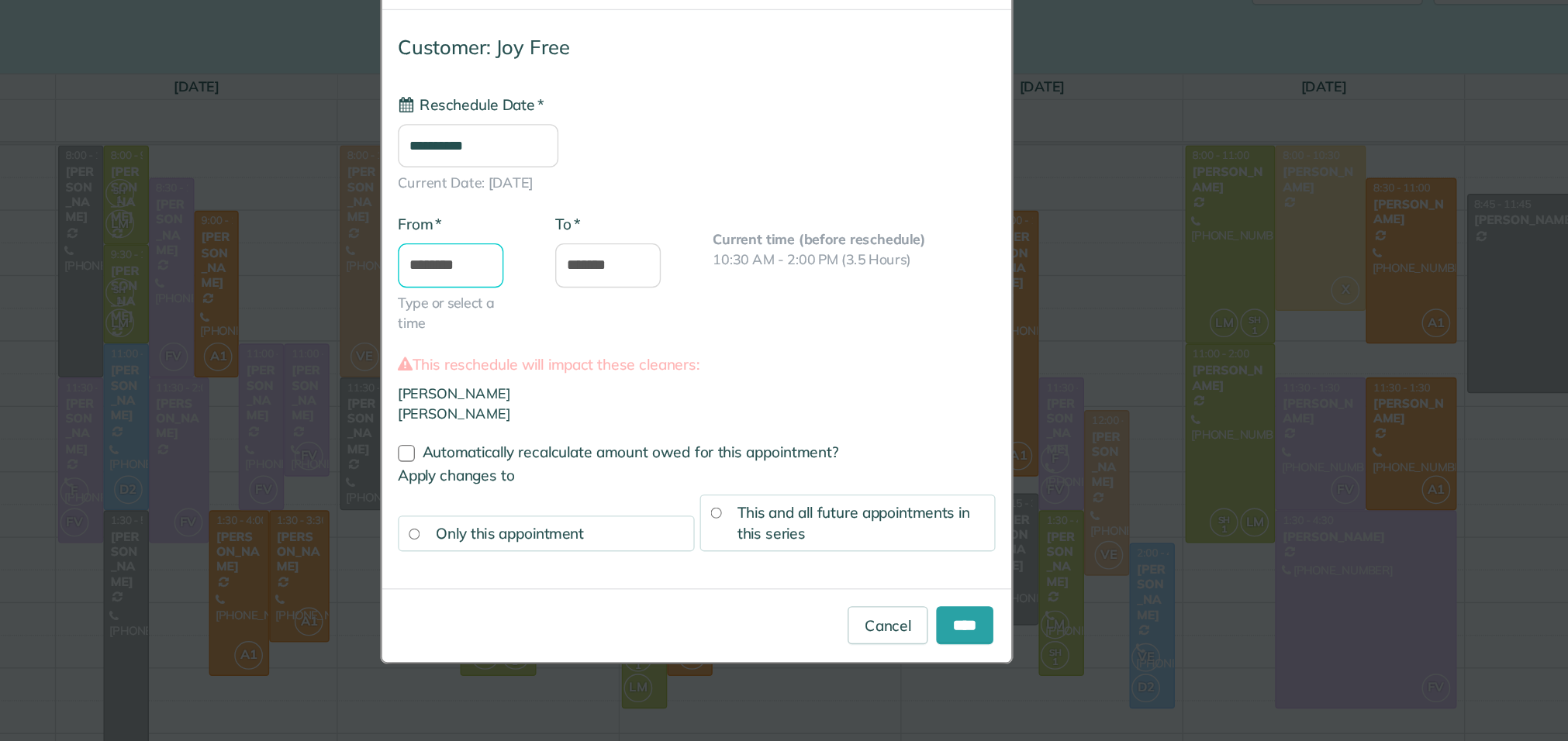
click at [605, 263] on input "********" at bounding box center [603, 265] width 78 height 32
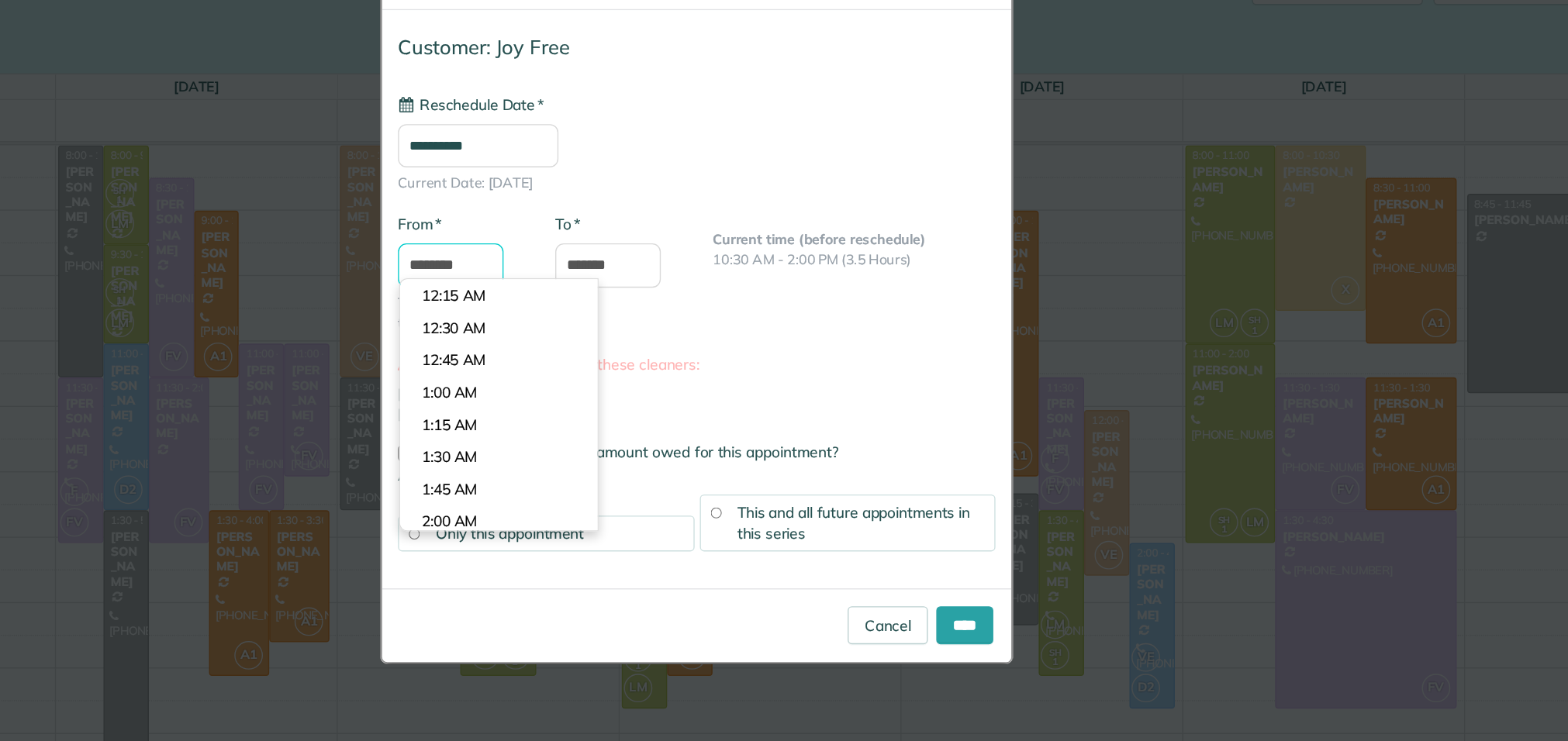
scroll to position [970, 0]
click at [609, 291] on body "Dashboard Scheduling Calendar View List View Dispatch View - Weekly scheduling …" at bounding box center [784, 370] width 1568 height 741
type input "********"
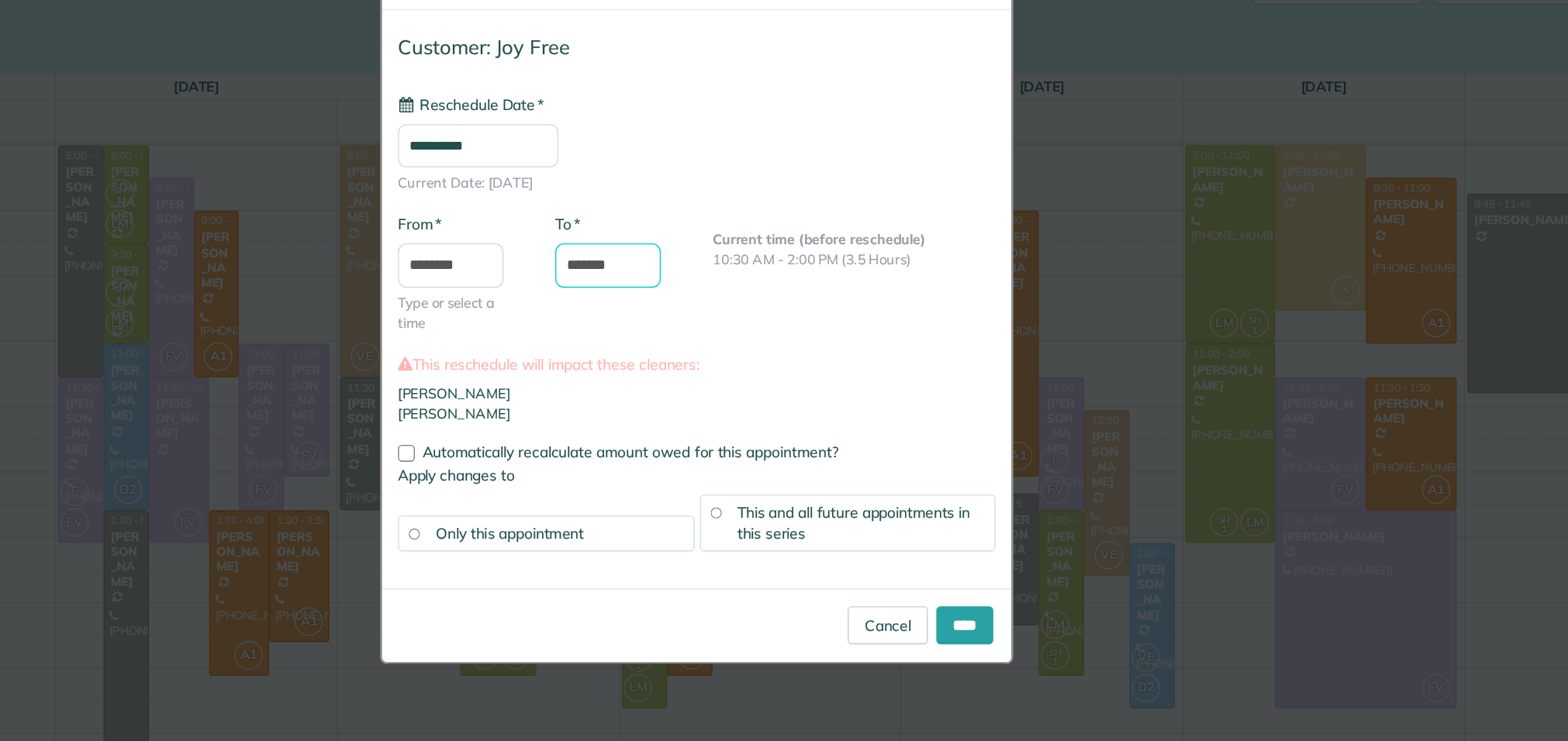
click at [690, 268] on input "*******" at bounding box center [719, 265] width 78 height 32
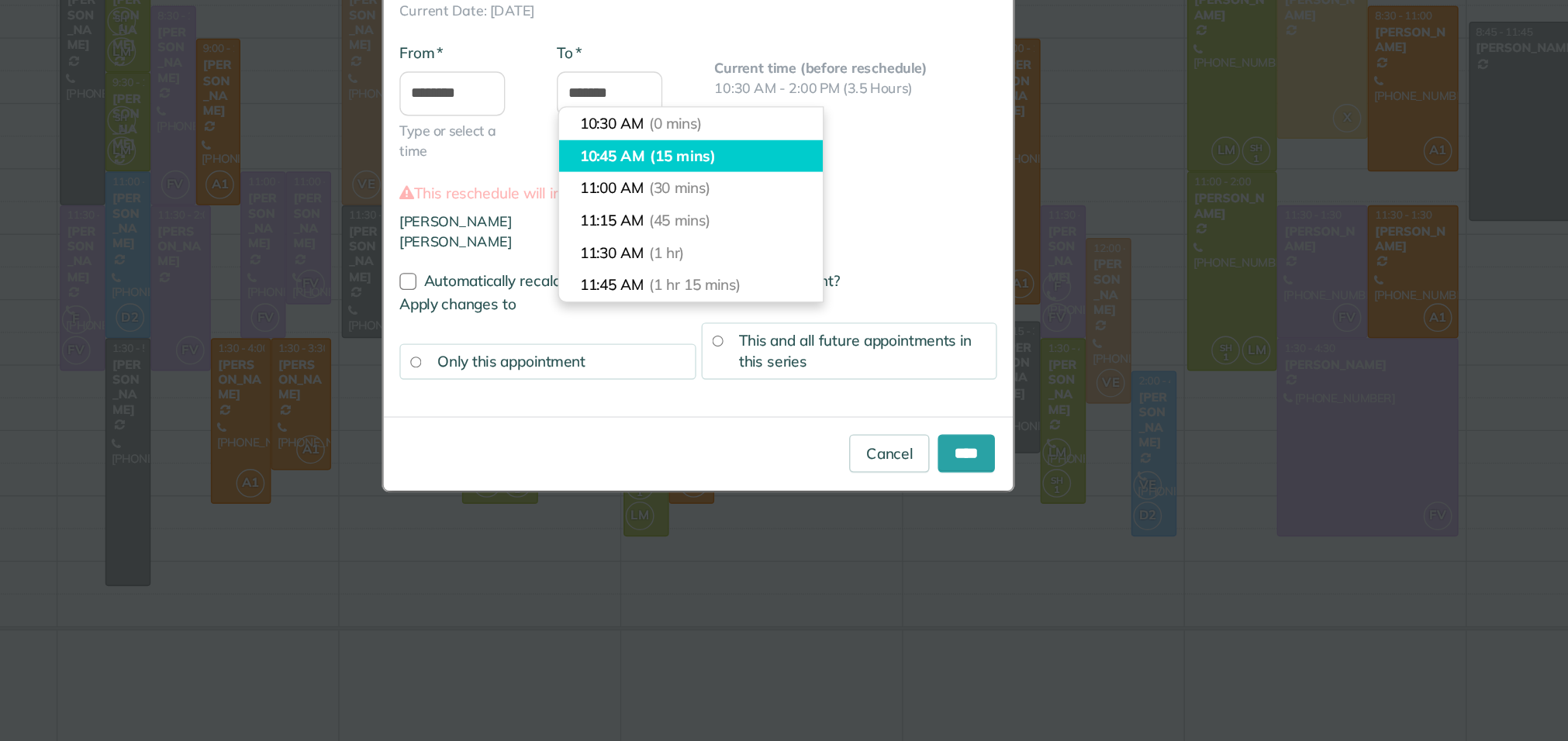
click at [803, 309] on li "10:45 AM (15 mins)" at bounding box center [779, 311] width 194 height 24
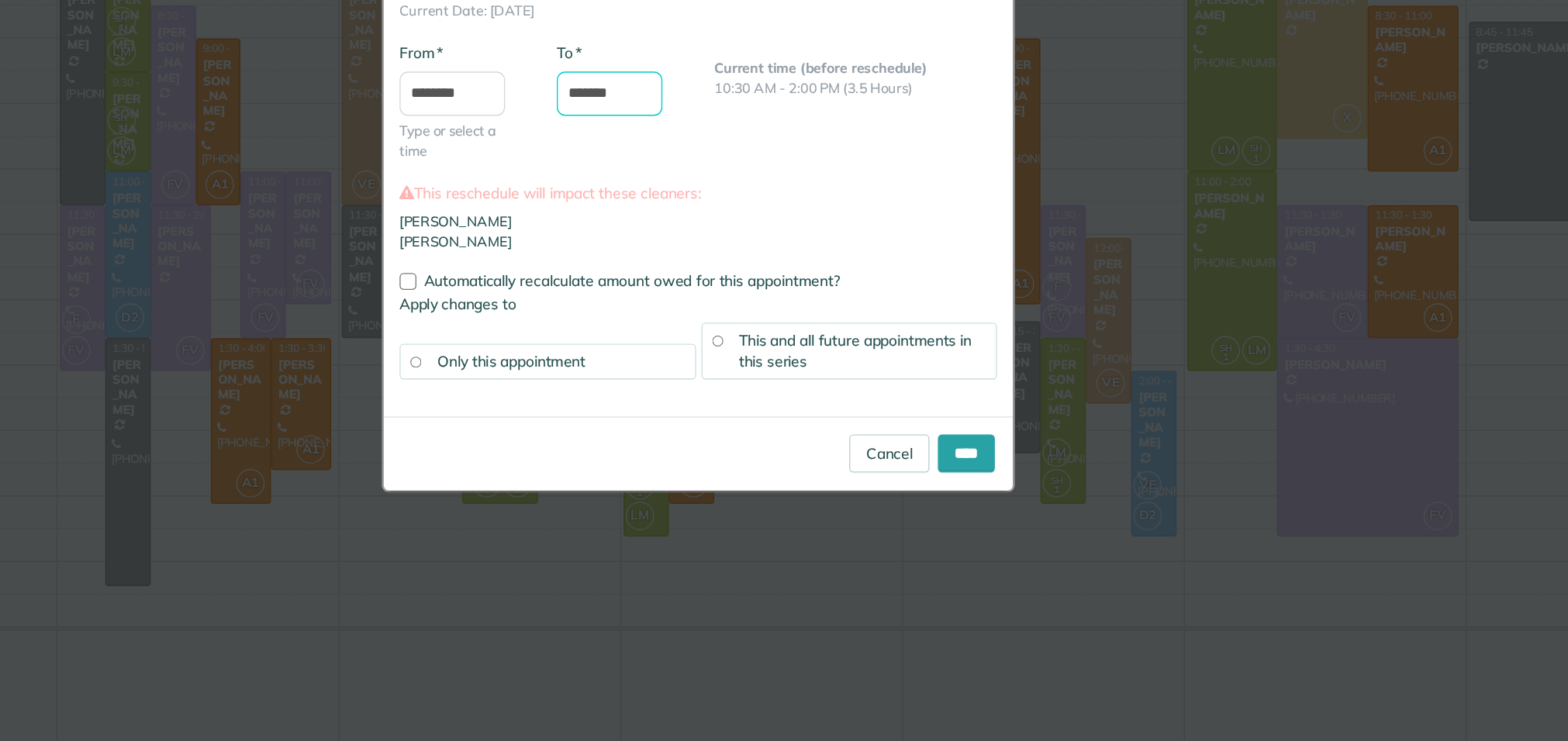
type input "*******"
click at [958, 339] on label "This reschedule will impact these cleaners:" at bounding box center [783, 338] width 439 height 15
click at [804, 449] on div "This and all future appointments in this series" at bounding box center [895, 455] width 218 height 42
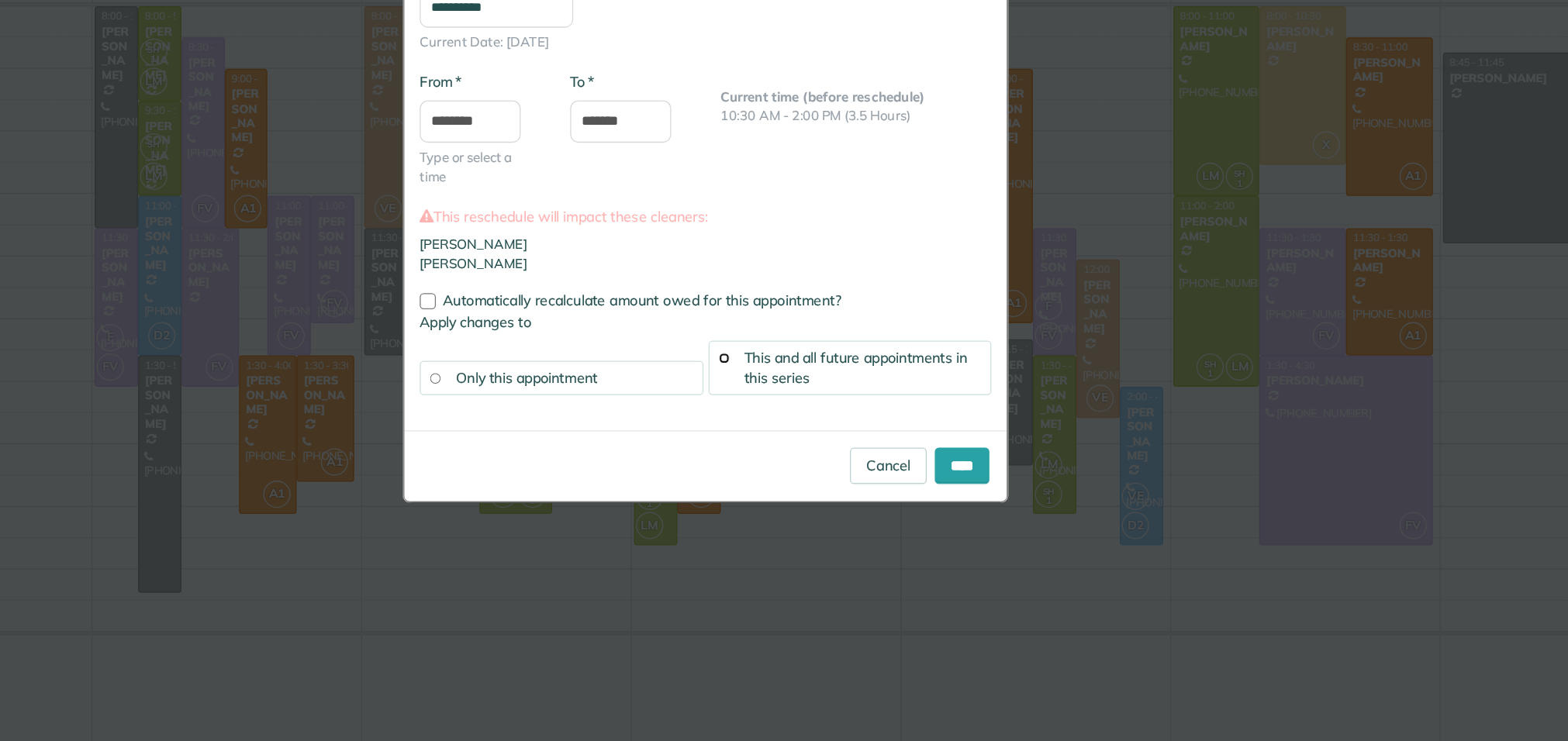
scroll to position [0, 0]
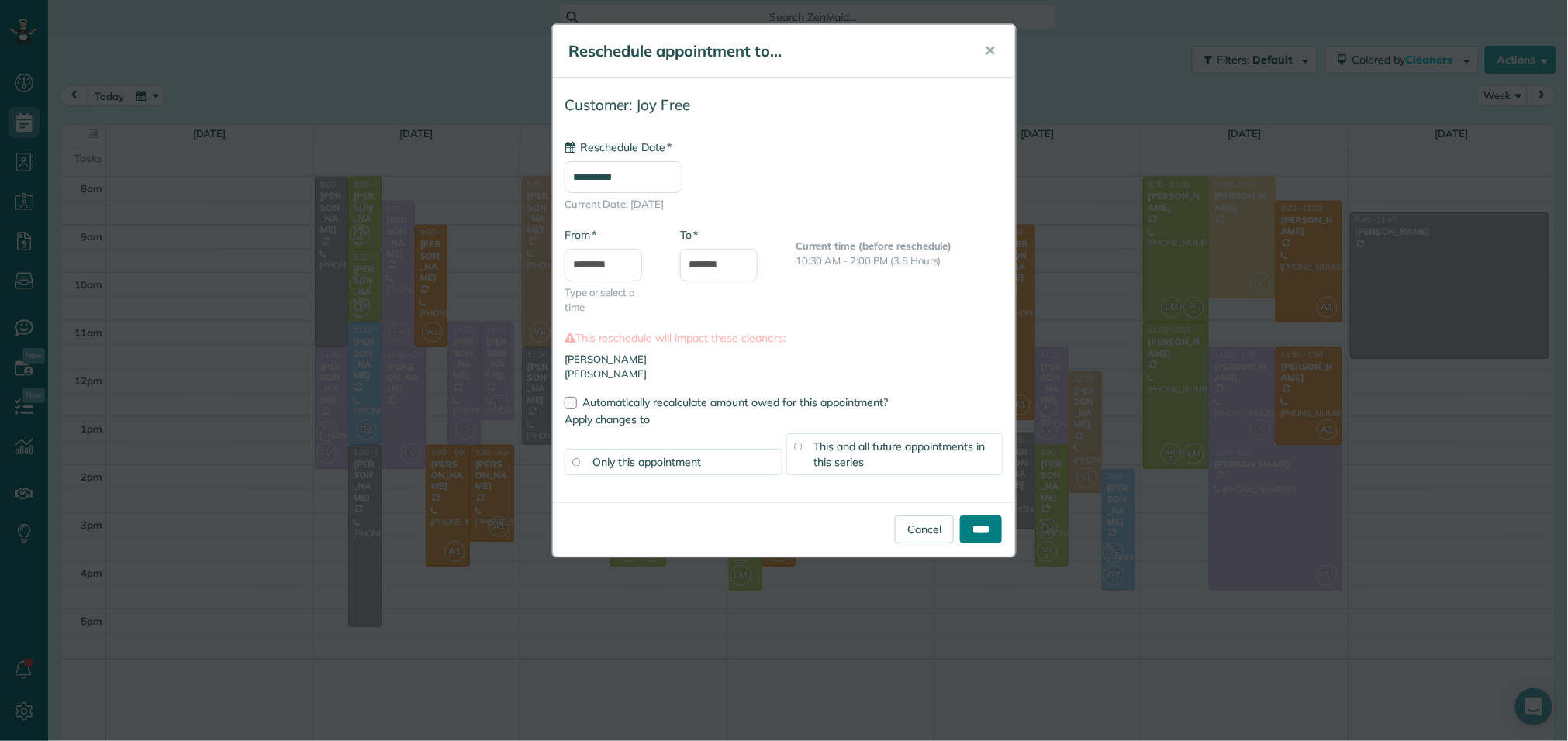
click at [982, 534] on input "****" at bounding box center [981, 529] width 42 height 28
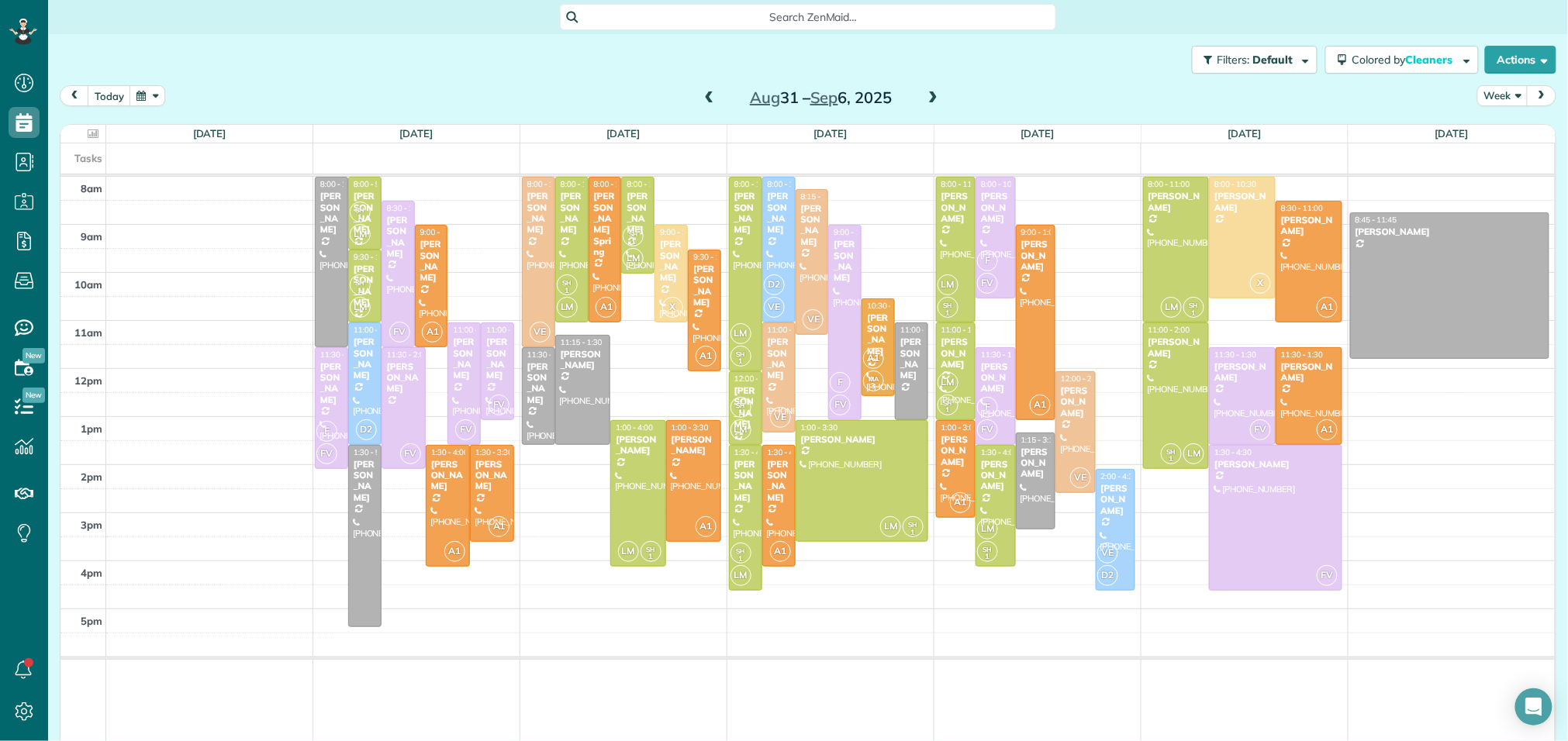
click at [933, 94] on span at bounding box center [933, 98] width 17 height 14
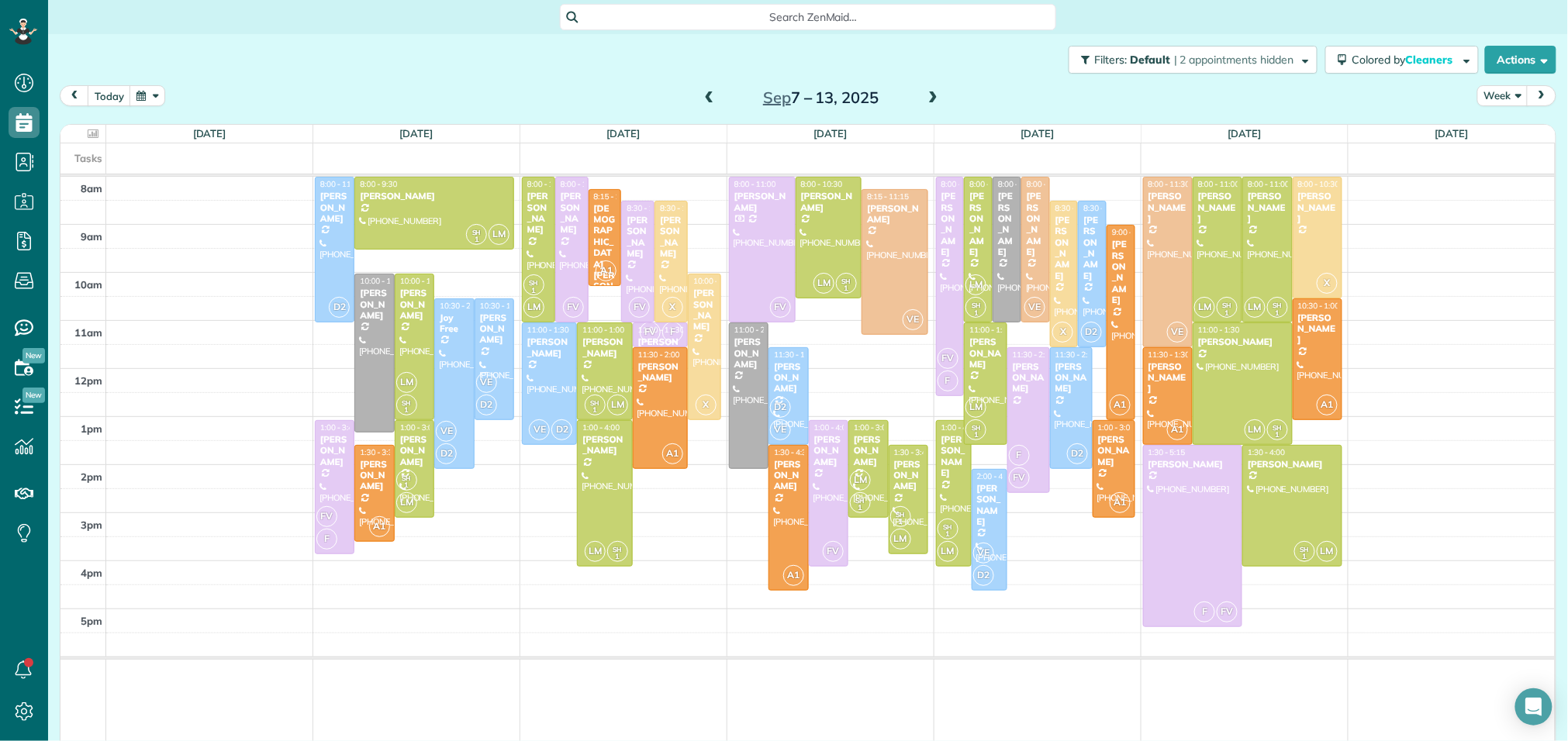
click at [706, 94] on span at bounding box center [710, 98] width 17 height 14
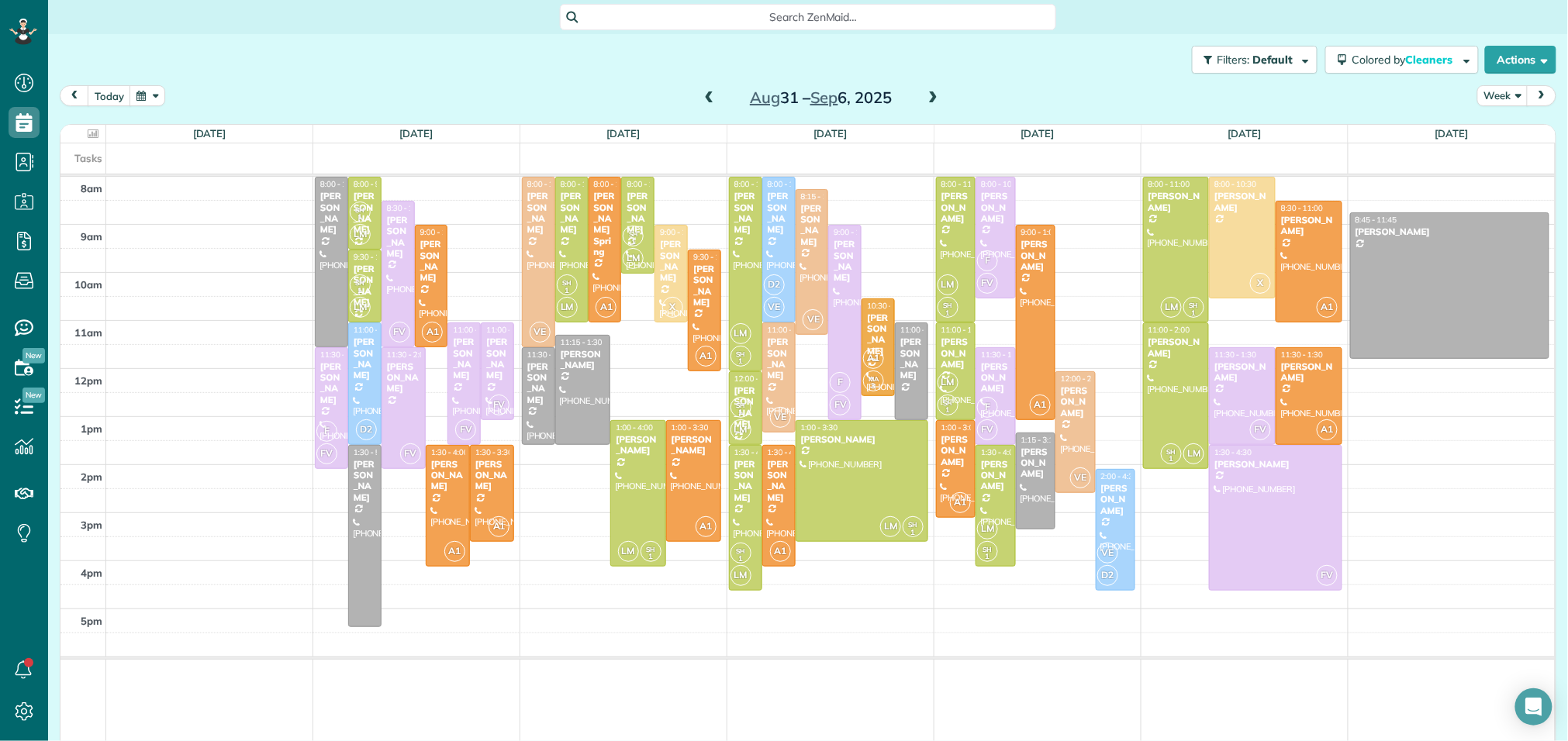
click at [706, 94] on span at bounding box center [710, 98] width 17 height 14
